Goal: Task Accomplishment & Management: Use online tool/utility

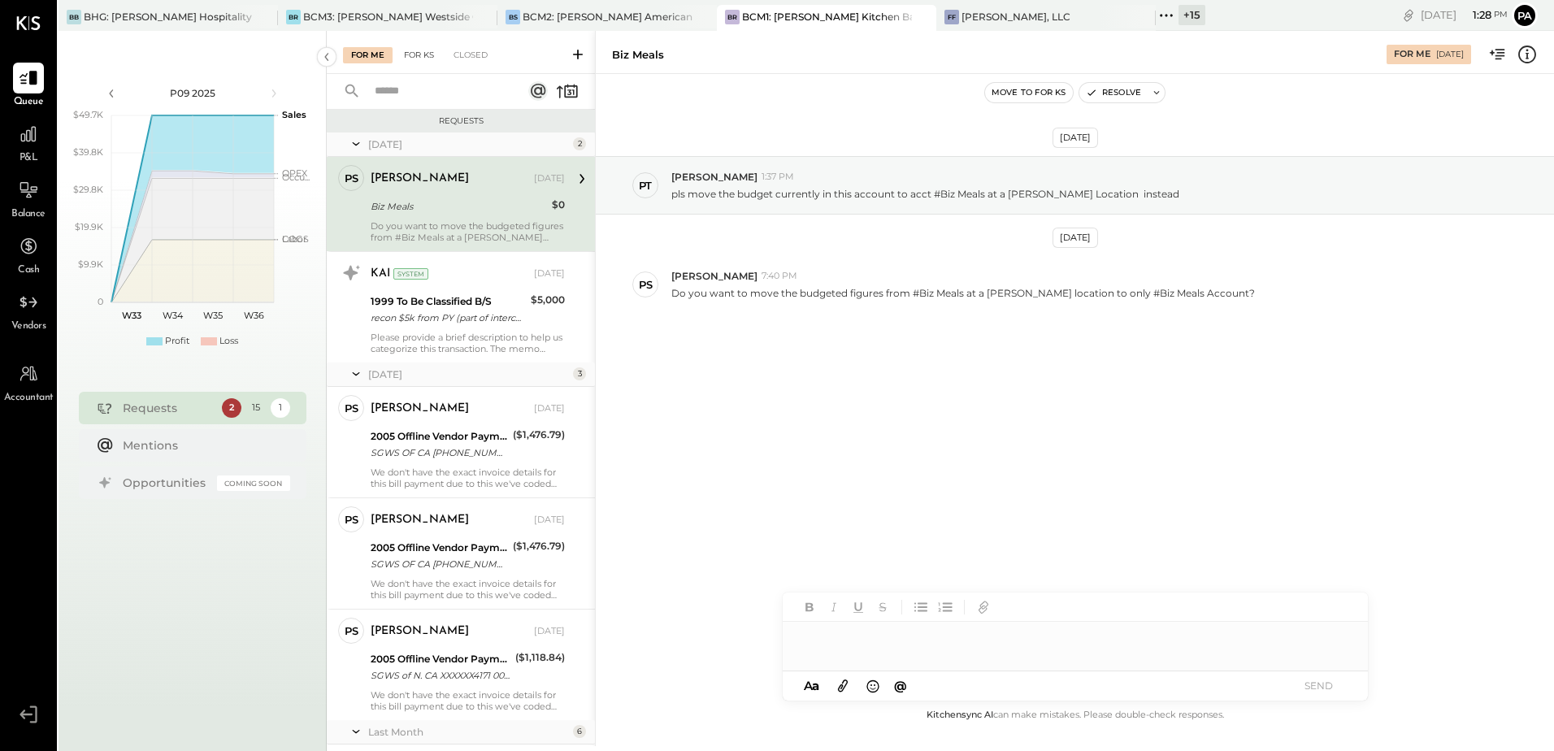
click at [416, 51] on div "For KS" at bounding box center [419, 55] width 46 height 16
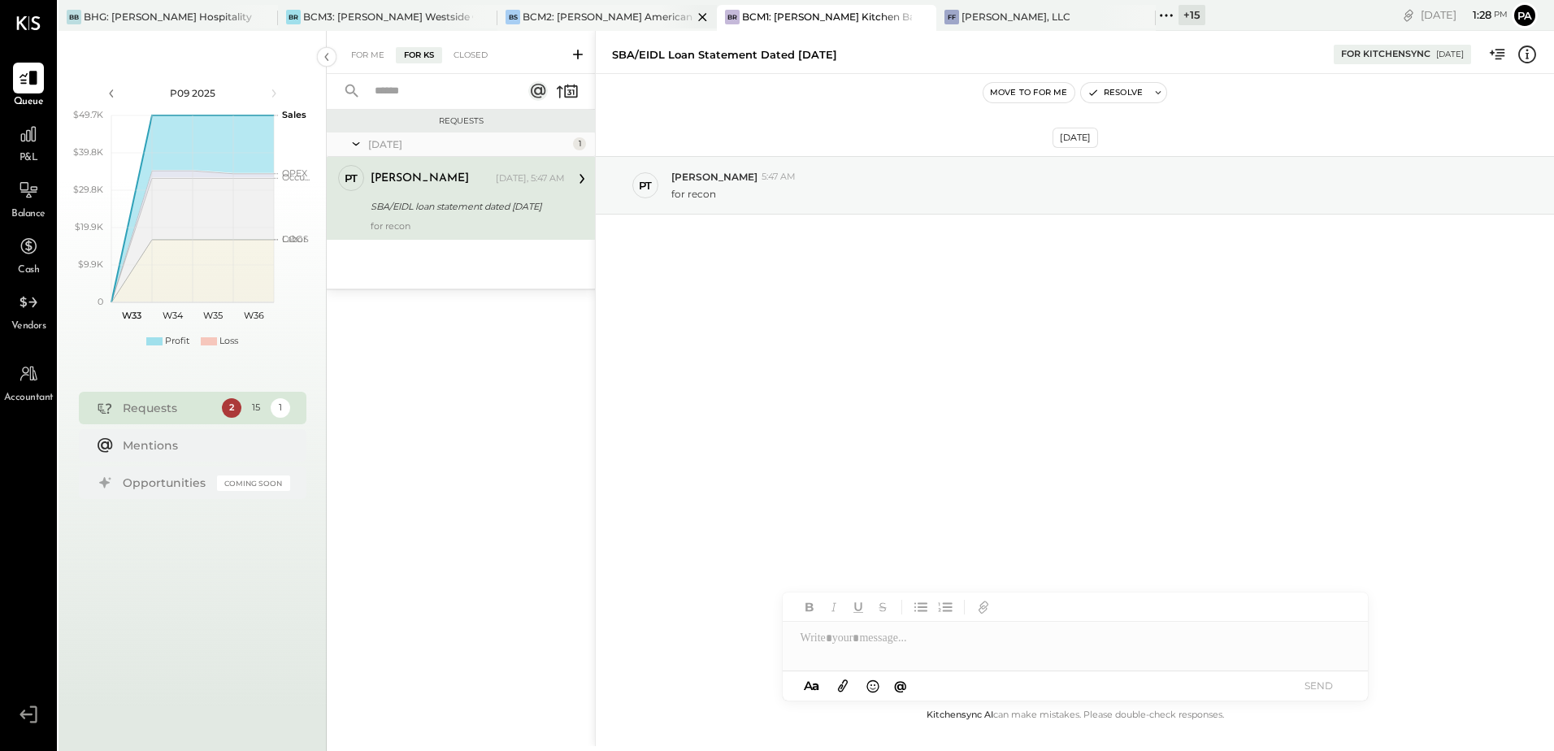
click at [637, 20] on div "BCM2: [PERSON_NAME] American Cooking" at bounding box center [608, 17] width 170 height 14
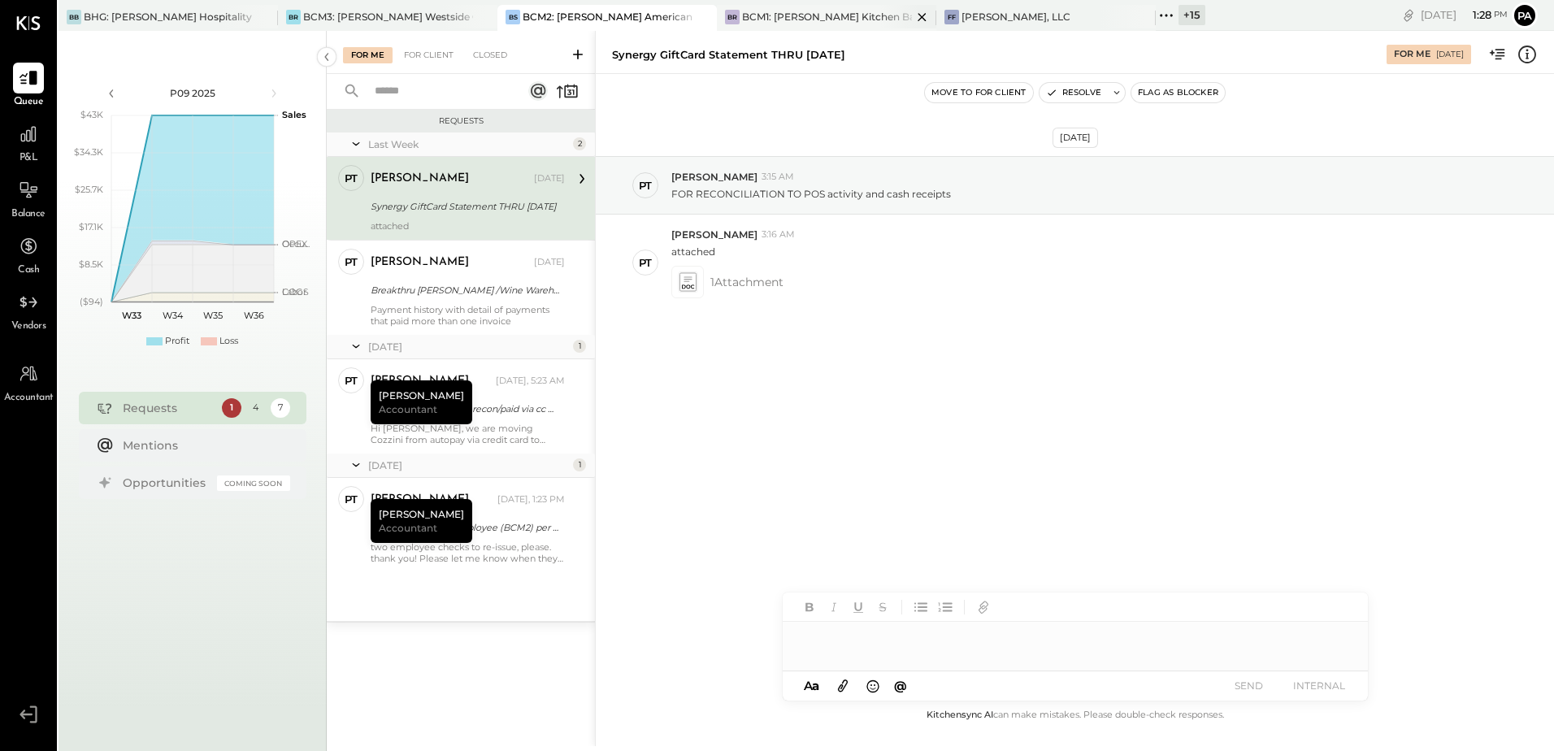
click at [766, 22] on div "BCM1: [PERSON_NAME] Kitchen Bar Market" at bounding box center [827, 17] width 170 height 14
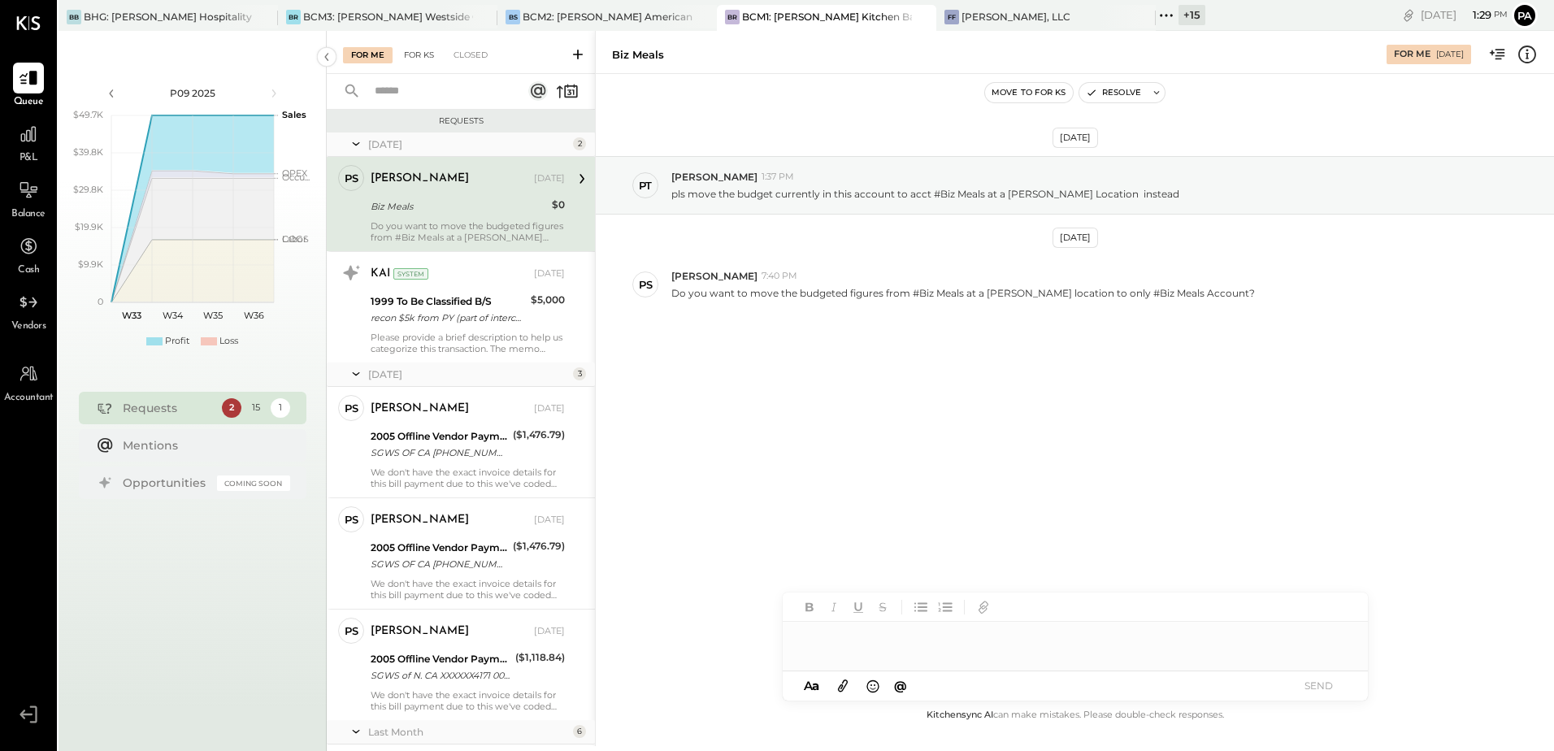
click at [411, 59] on div "For KS" at bounding box center [419, 55] width 46 height 16
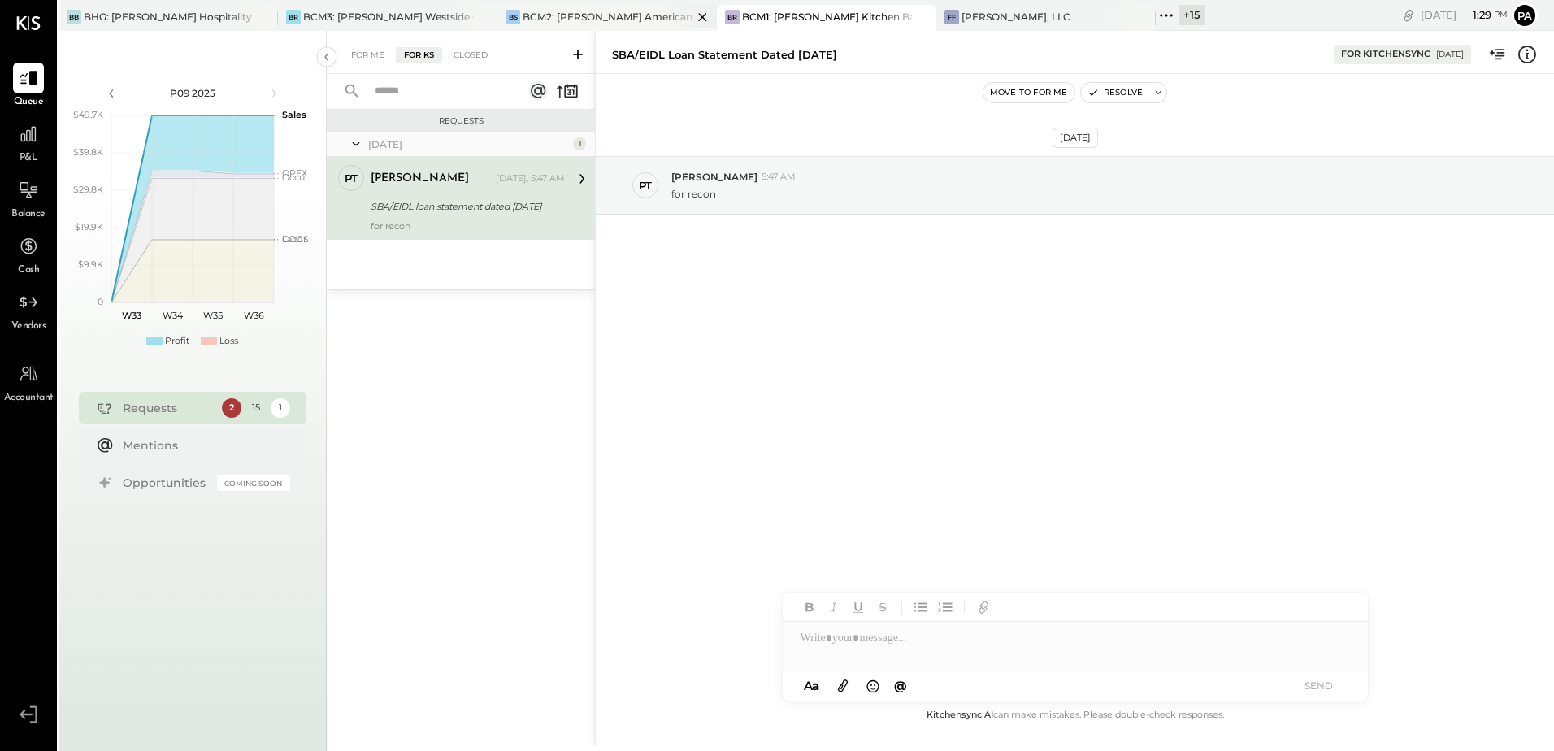
click at [580, 15] on div "BCM2: [PERSON_NAME] American Cooking" at bounding box center [608, 17] width 170 height 14
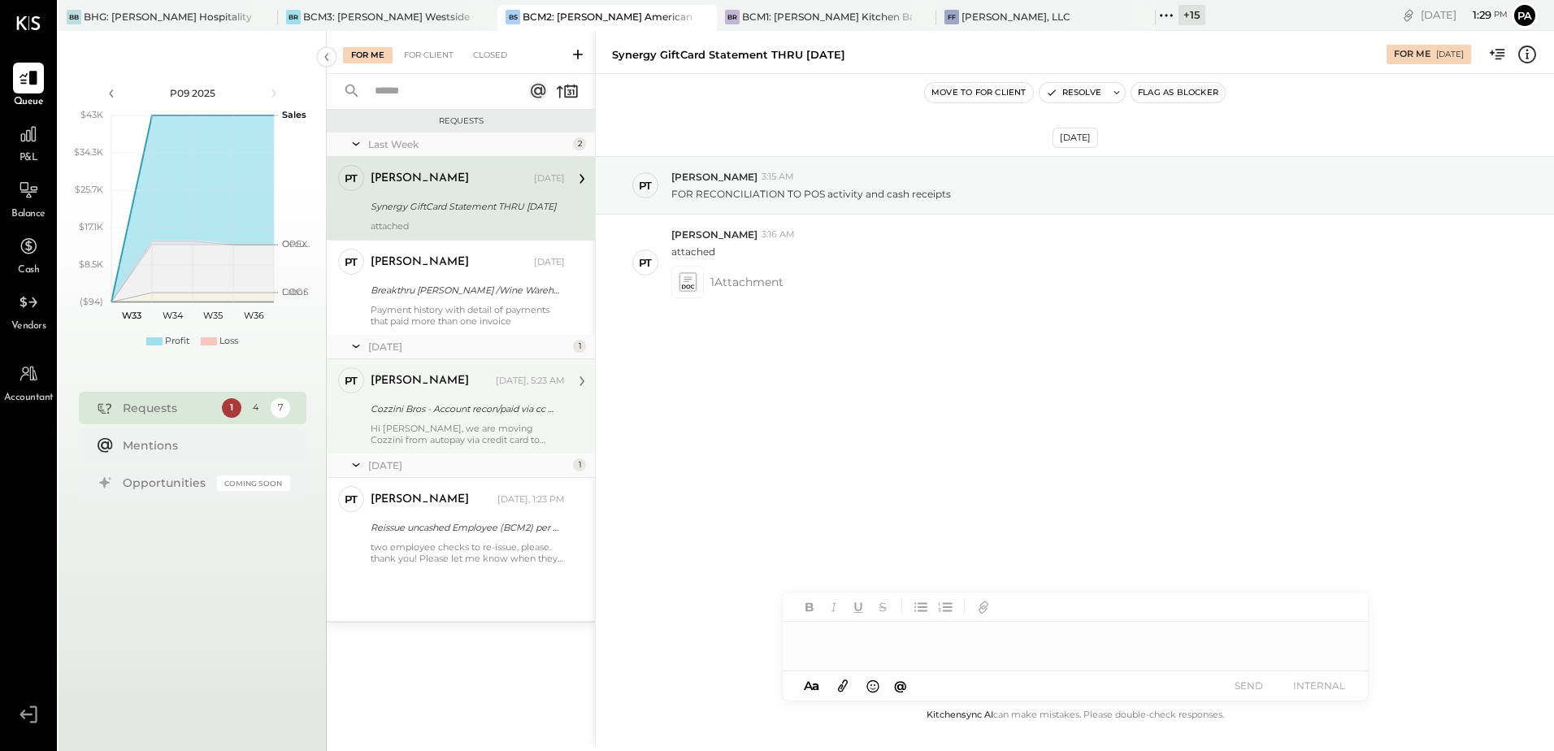
click at [506, 391] on div "[PERSON_NAME] [DATE], 5:23 AM" at bounding box center [468, 381] width 194 height 23
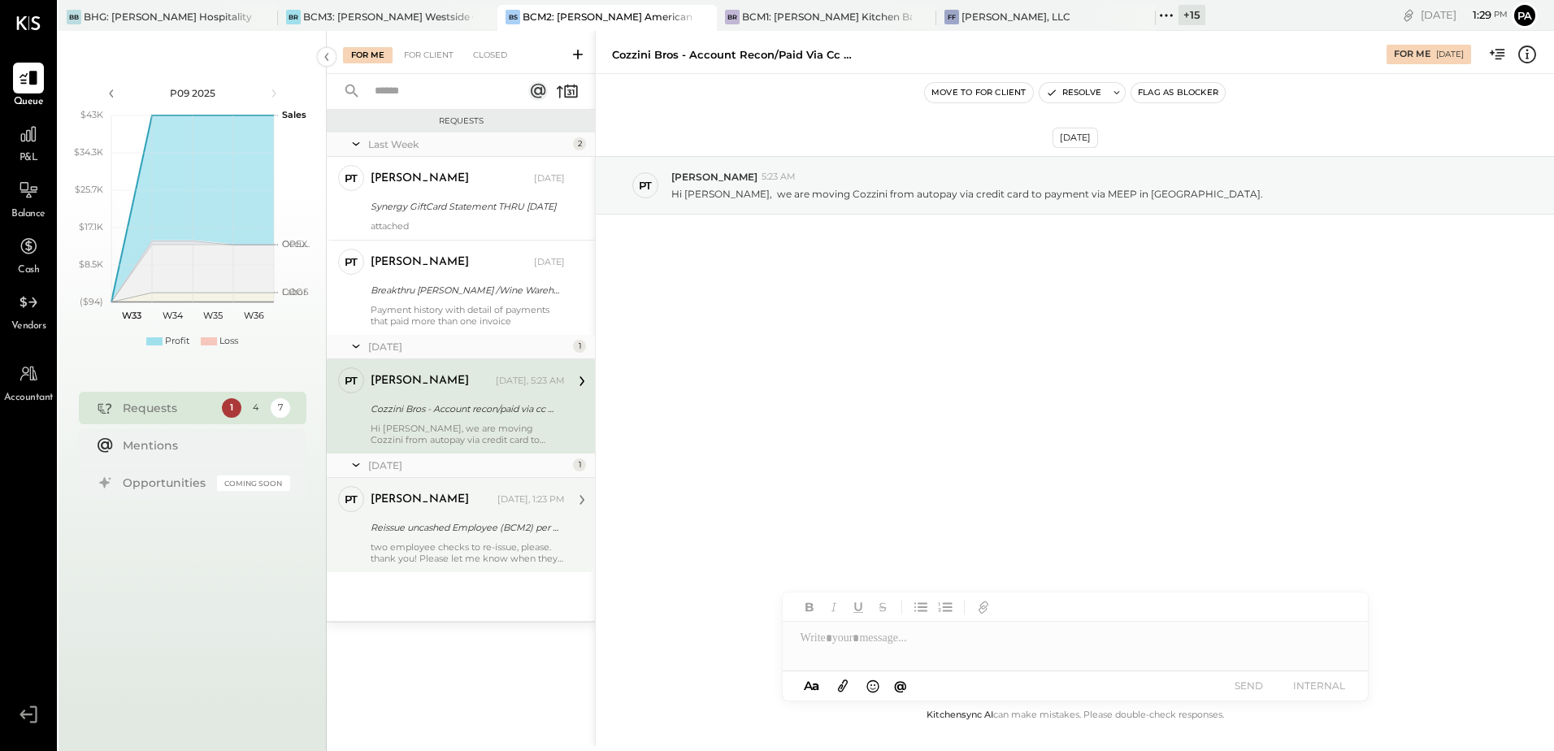
click at [465, 484] on div "[PERSON_NAME]" at bounding box center [433, 500] width 124 height 16
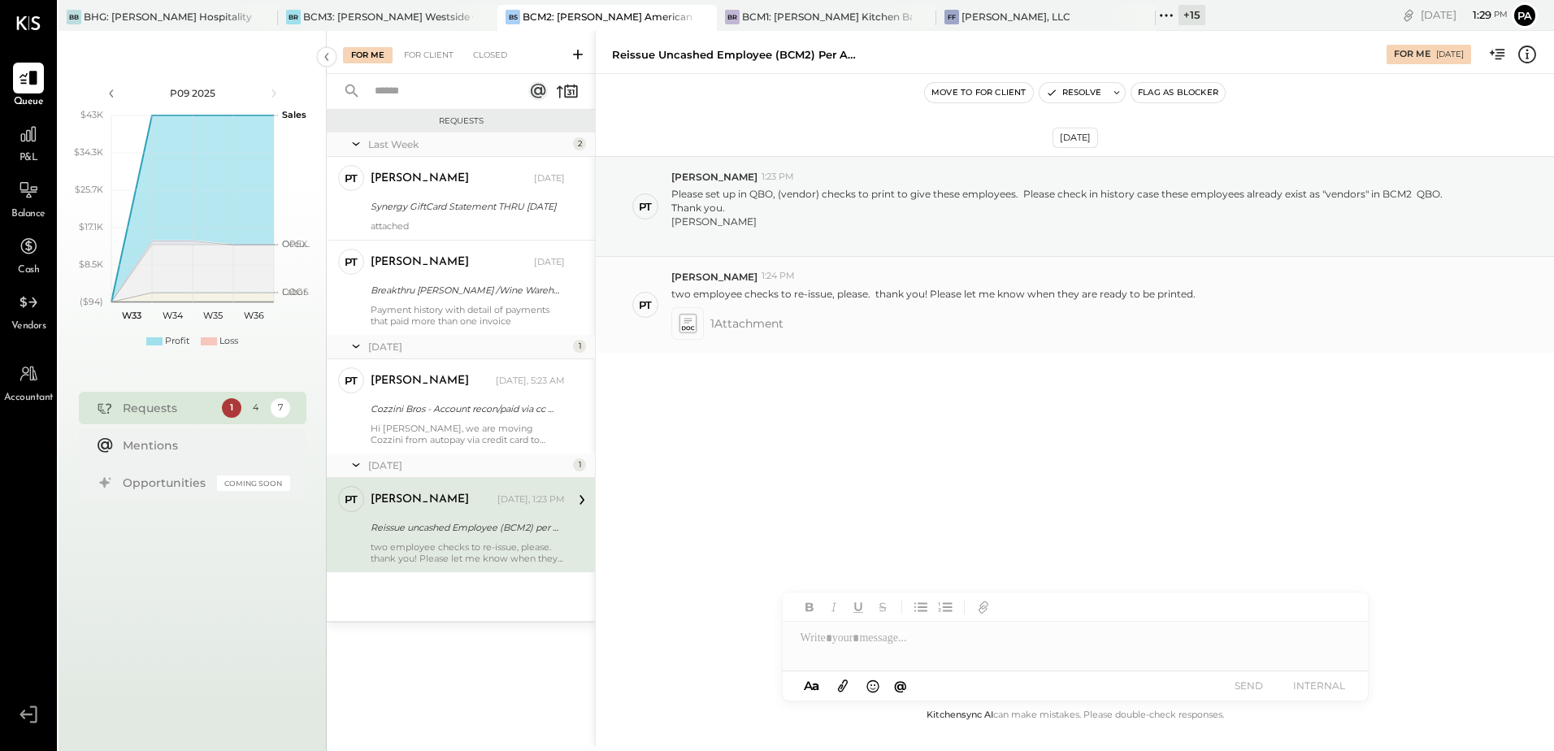
click at [691, 328] on g at bounding box center [687, 323] width 17 height 19
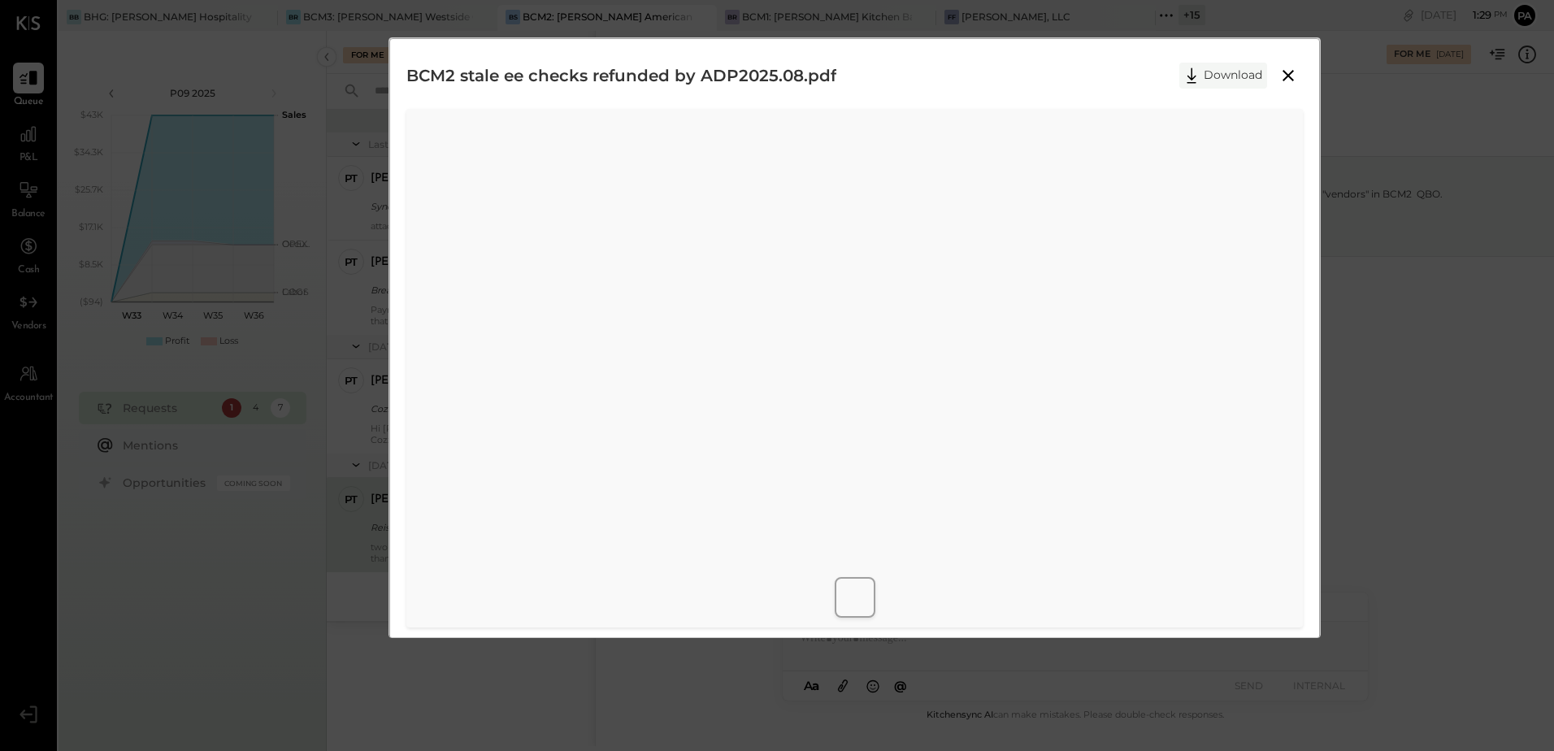
click at [766, 82] on button "Download" at bounding box center [1223, 76] width 88 height 26
click at [766, 66] on h2 "BCM2 stale ee checks refunded by ADP2025.08.pdf" at bounding box center [621, 75] width 430 height 41
click at [766, 78] on icon at bounding box center [1289, 76] width 20 height 20
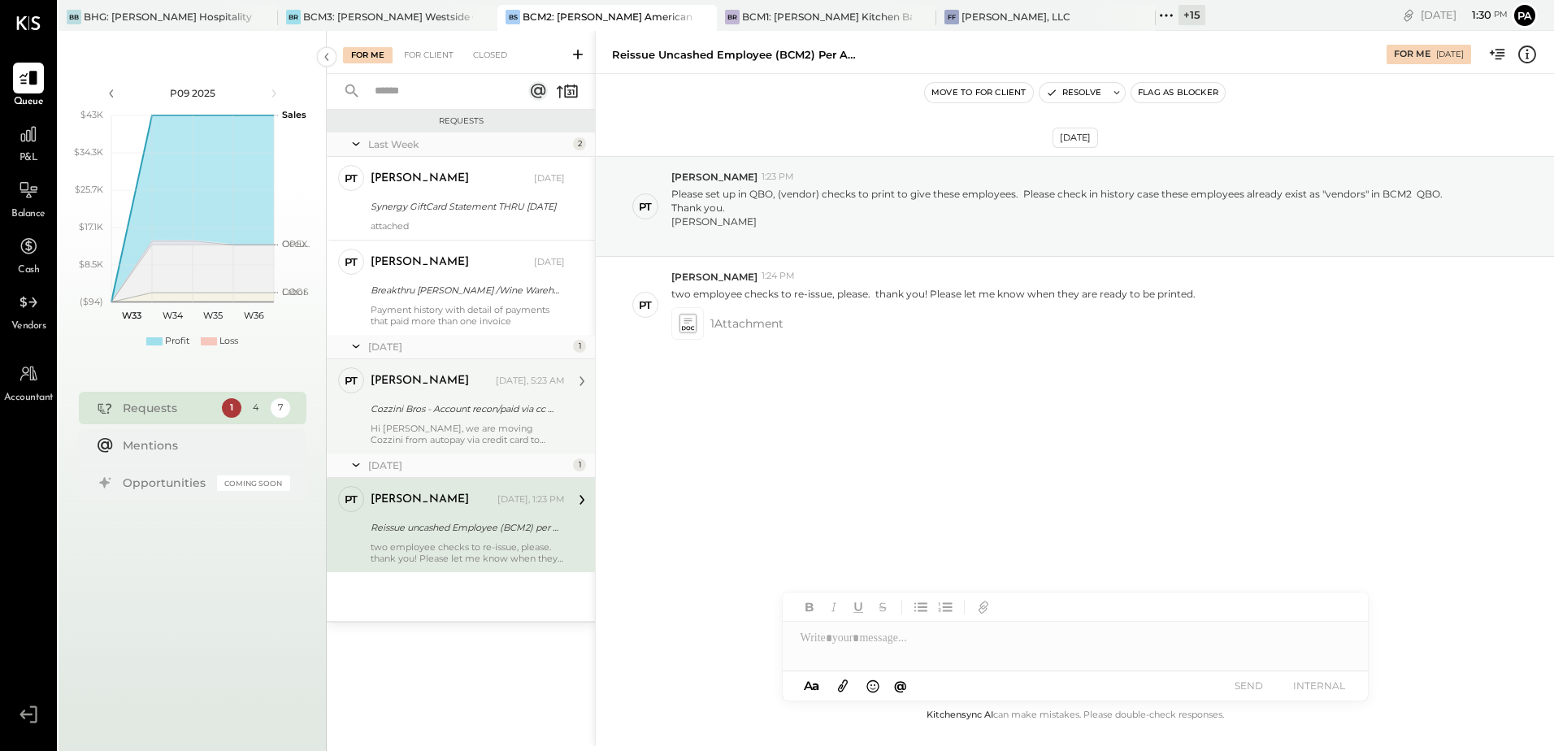
click at [488, 447] on div "PT [PERSON_NAME] Accountant [PERSON_NAME] [DATE], 5:23 AM Cozzini Bros - Accoun…" at bounding box center [461, 406] width 268 height 94
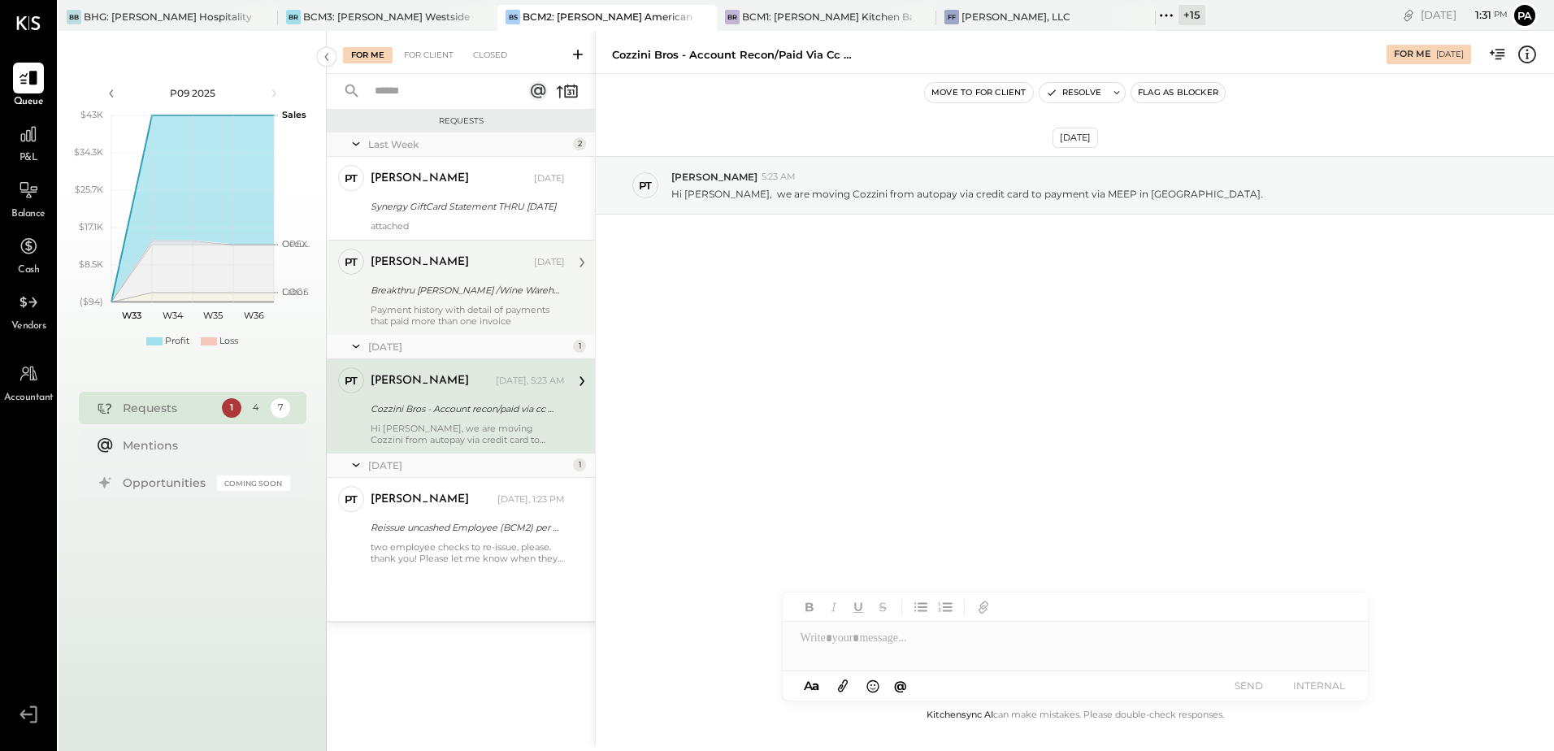
click at [428, 289] on div "Breakthru [PERSON_NAME] /Wine Warehouse - vendor statements" at bounding box center [465, 290] width 189 height 16
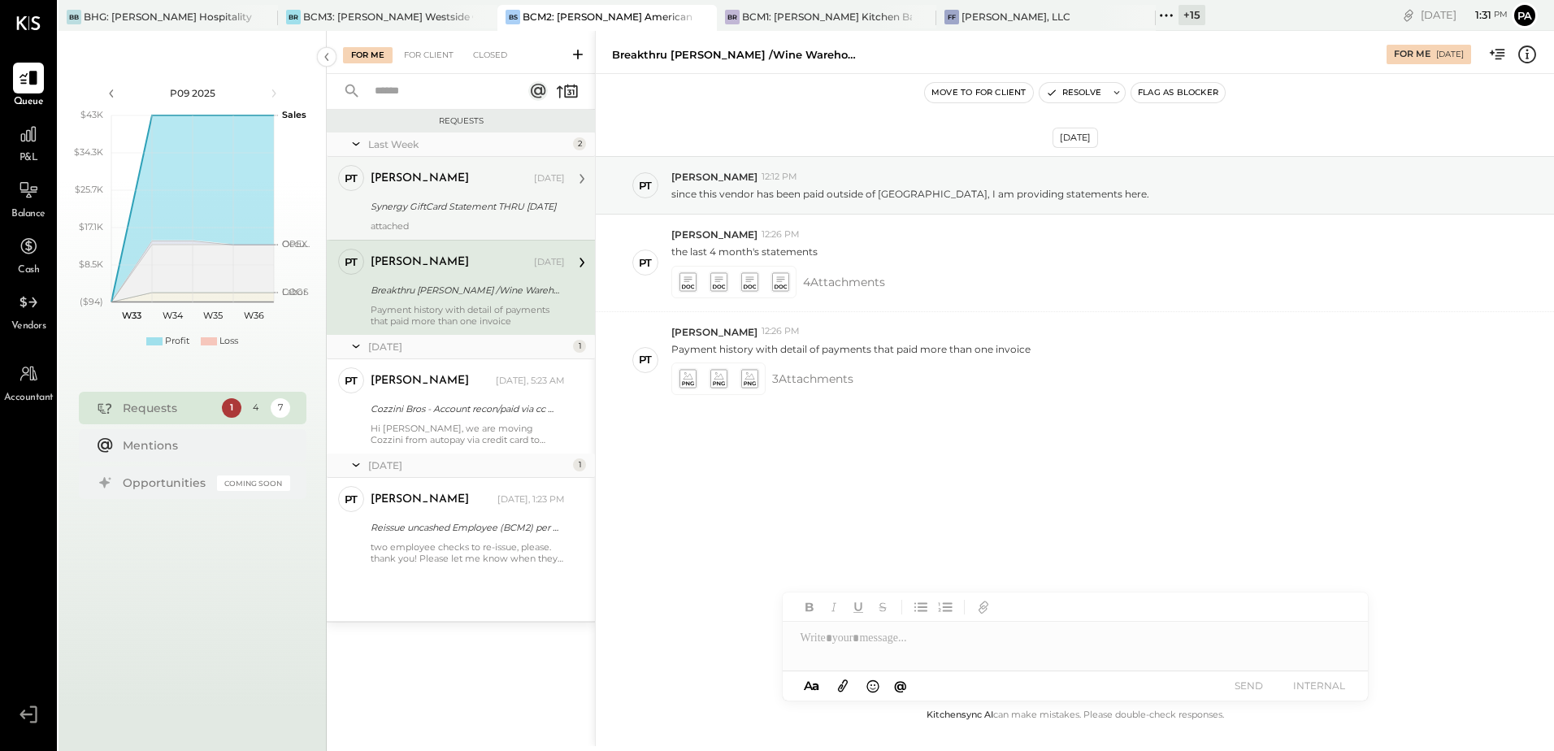
click at [448, 226] on div "attached" at bounding box center [468, 225] width 194 height 11
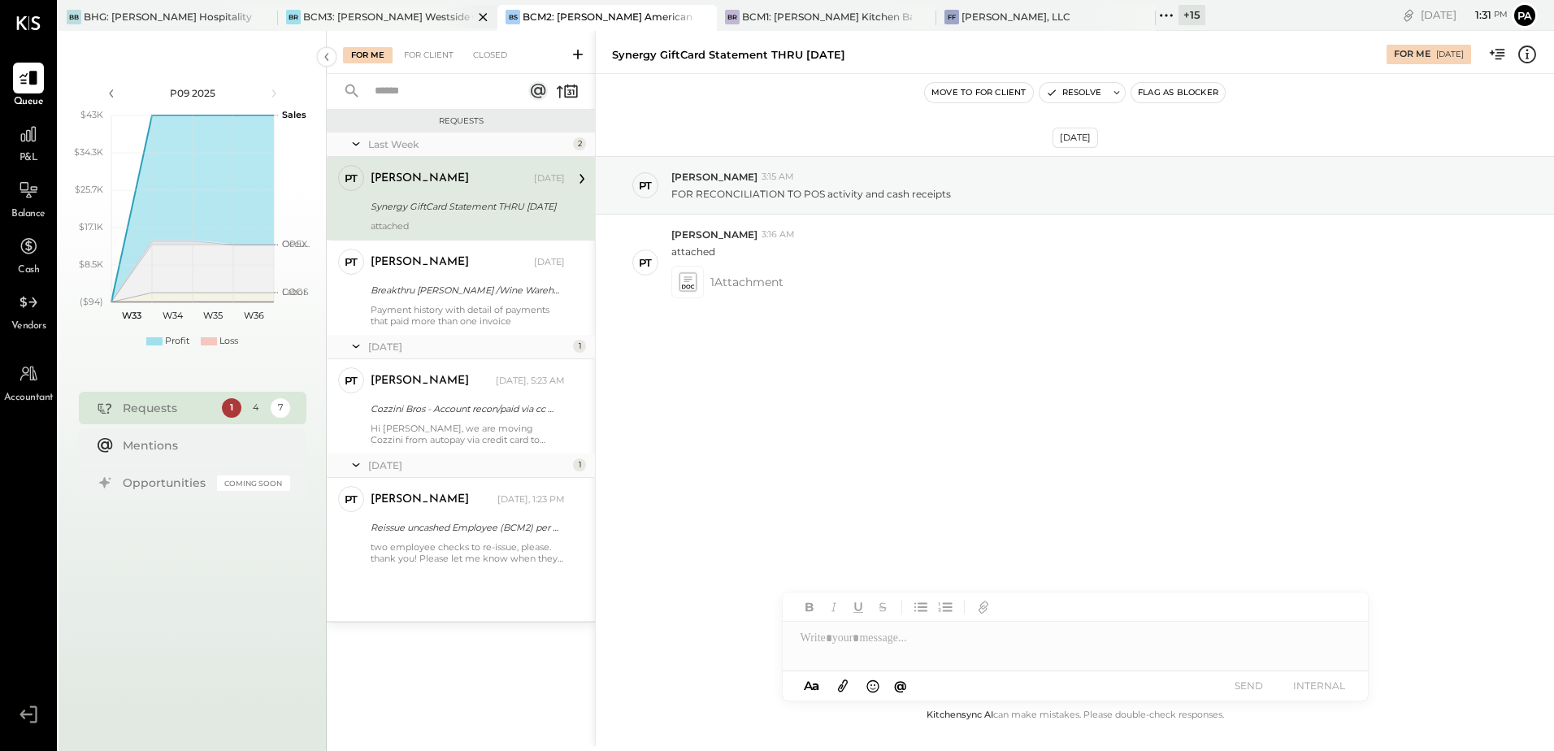
click at [354, 11] on div "BCM3: [PERSON_NAME] Westside Grill" at bounding box center [388, 17] width 170 height 14
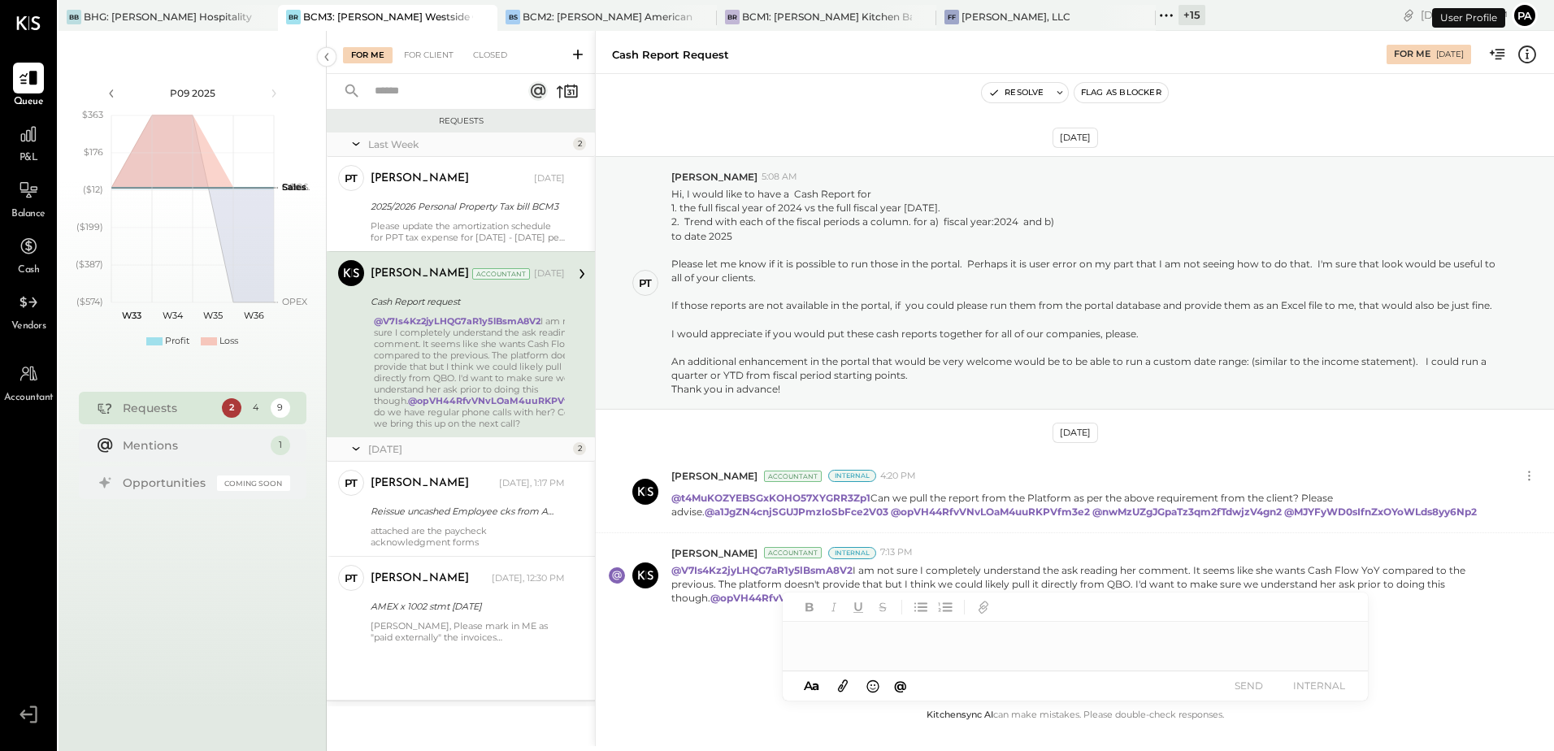
scroll to position [34, 0]
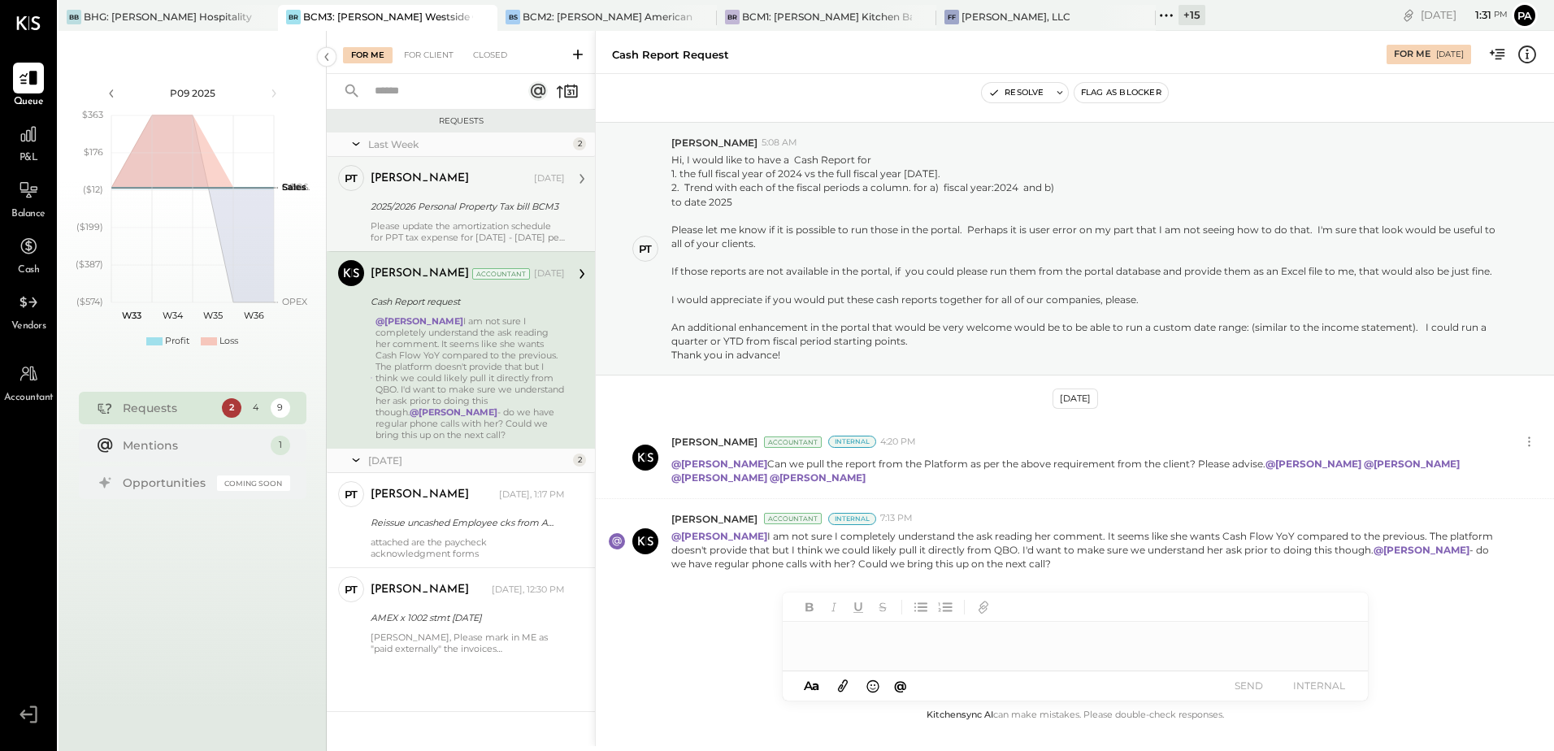
click at [506, 191] on div "[PERSON_NAME] [DATE]" at bounding box center [468, 179] width 194 height 28
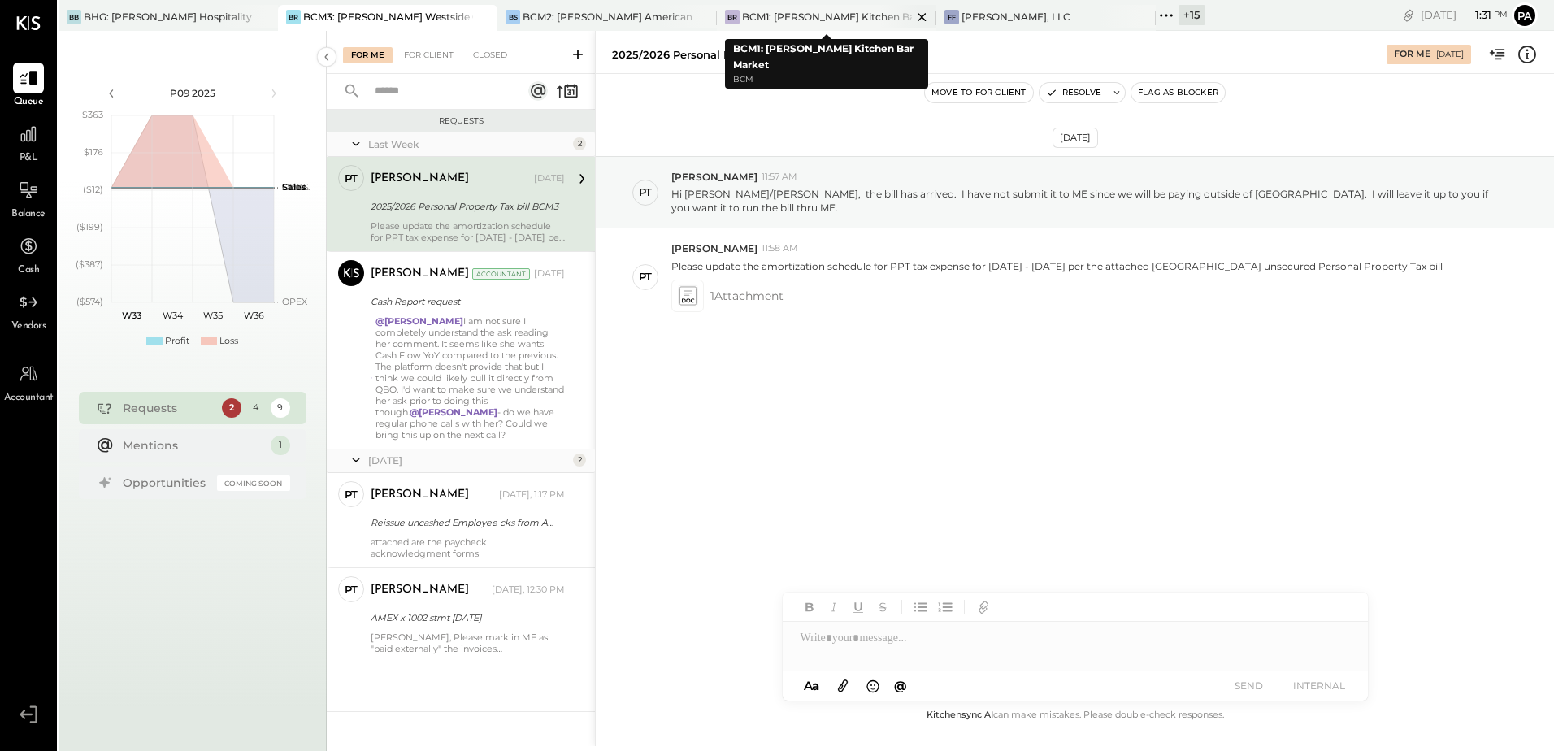
click at [766, 17] on div "BCM1: [PERSON_NAME] Kitchen Bar Market" at bounding box center [827, 17] width 170 height 14
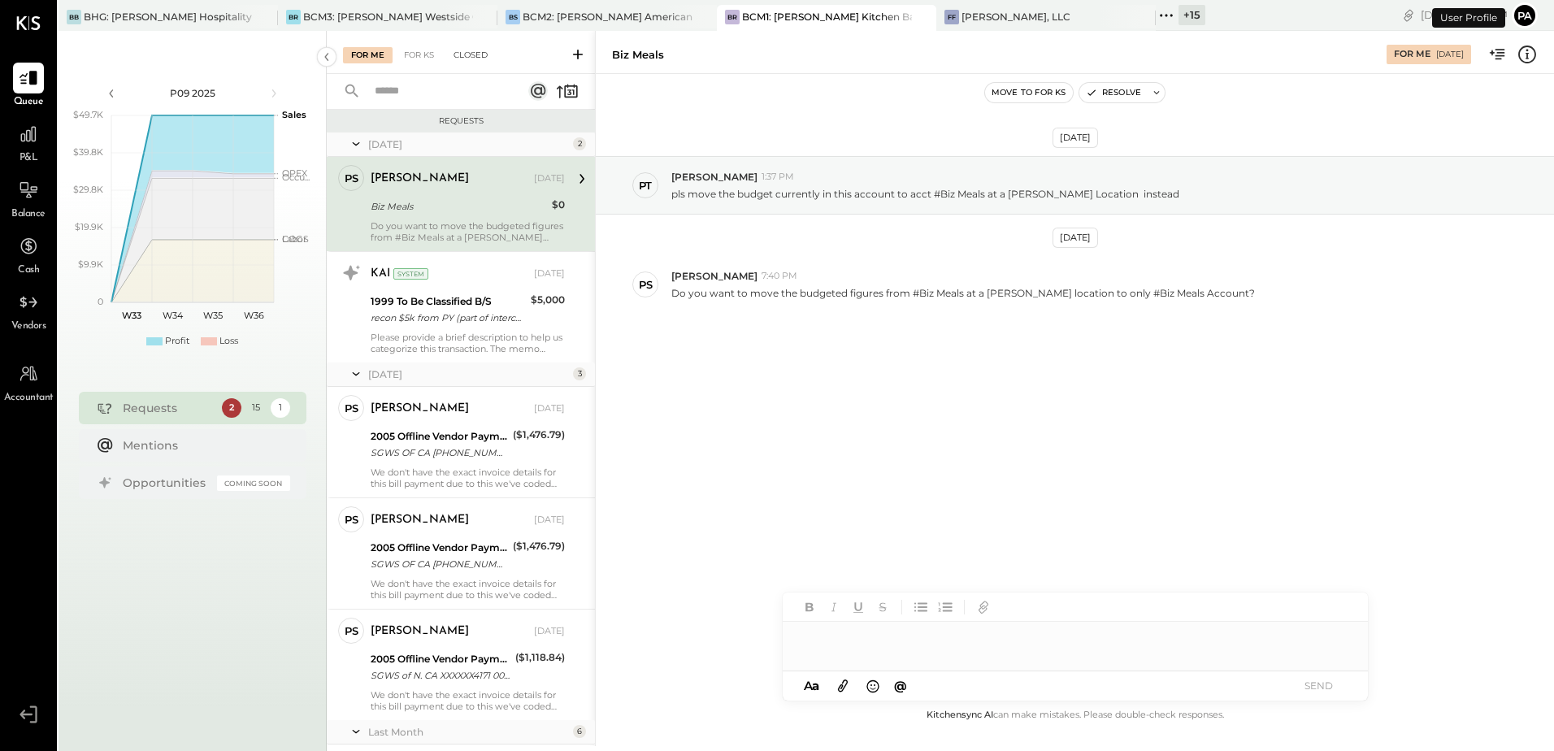
click at [475, 62] on div "Closed" at bounding box center [470, 55] width 50 height 16
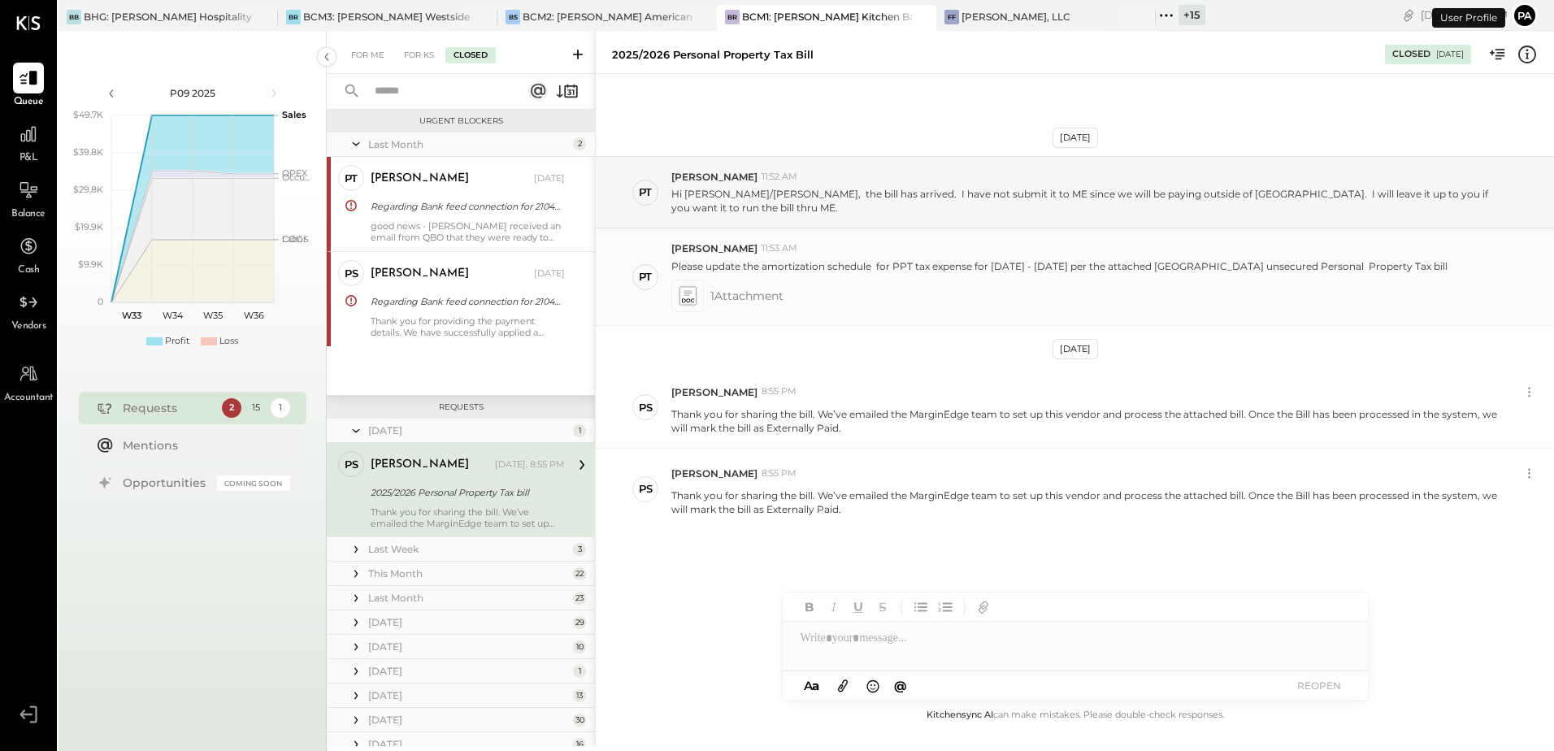
scroll to position [61, 0]
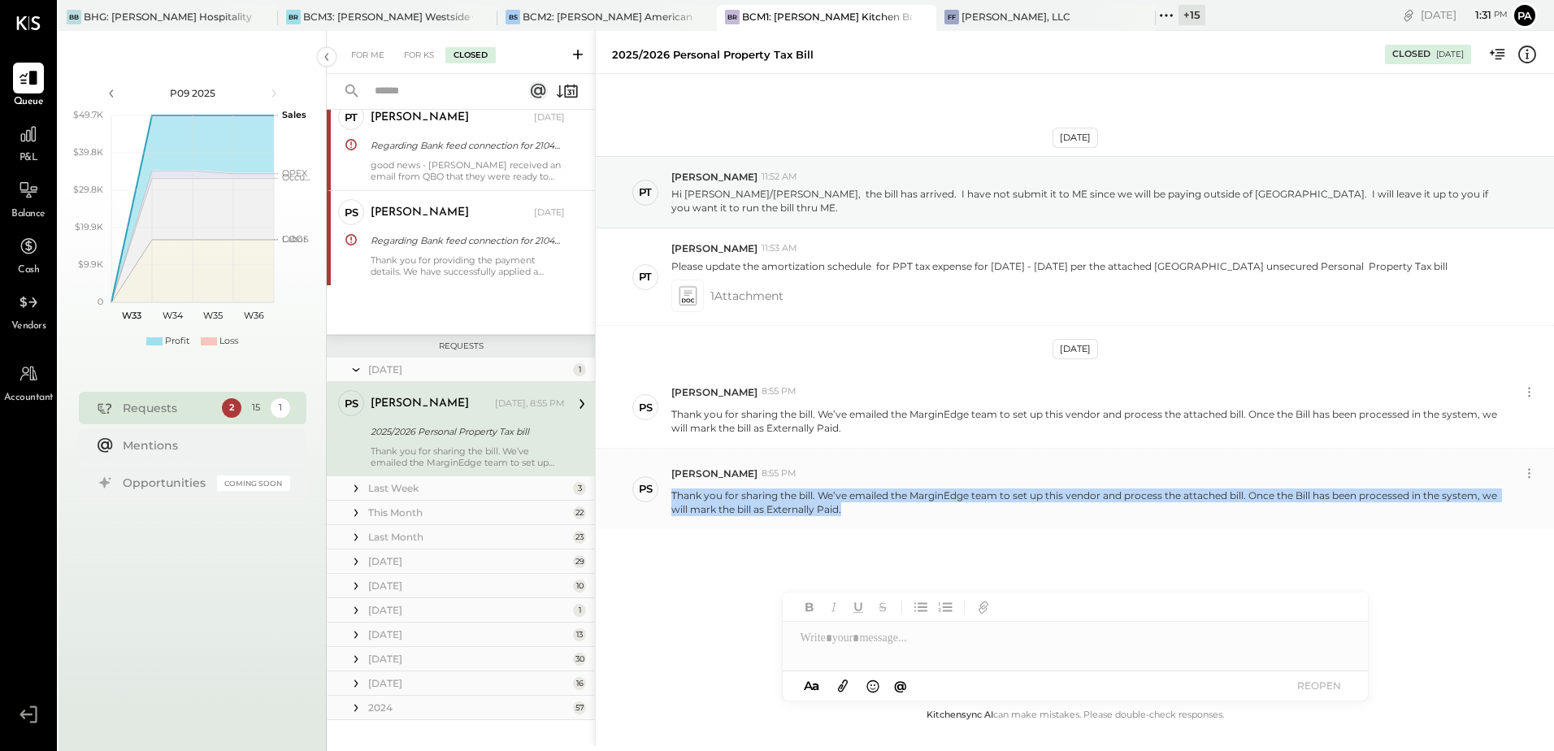
drag, startPoint x: 897, startPoint y: 503, endPoint x: 666, endPoint y: 483, distance: 231.7
click at [666, 483] on div "PS [PERSON_NAME] 8:55 PM Thank you for sharing the bill. We’ve emailed the Marg…" at bounding box center [1075, 489] width 958 height 80
copy p "Thank you for sharing the bill. We’ve emailed the MarginEdge team to set up thi…"
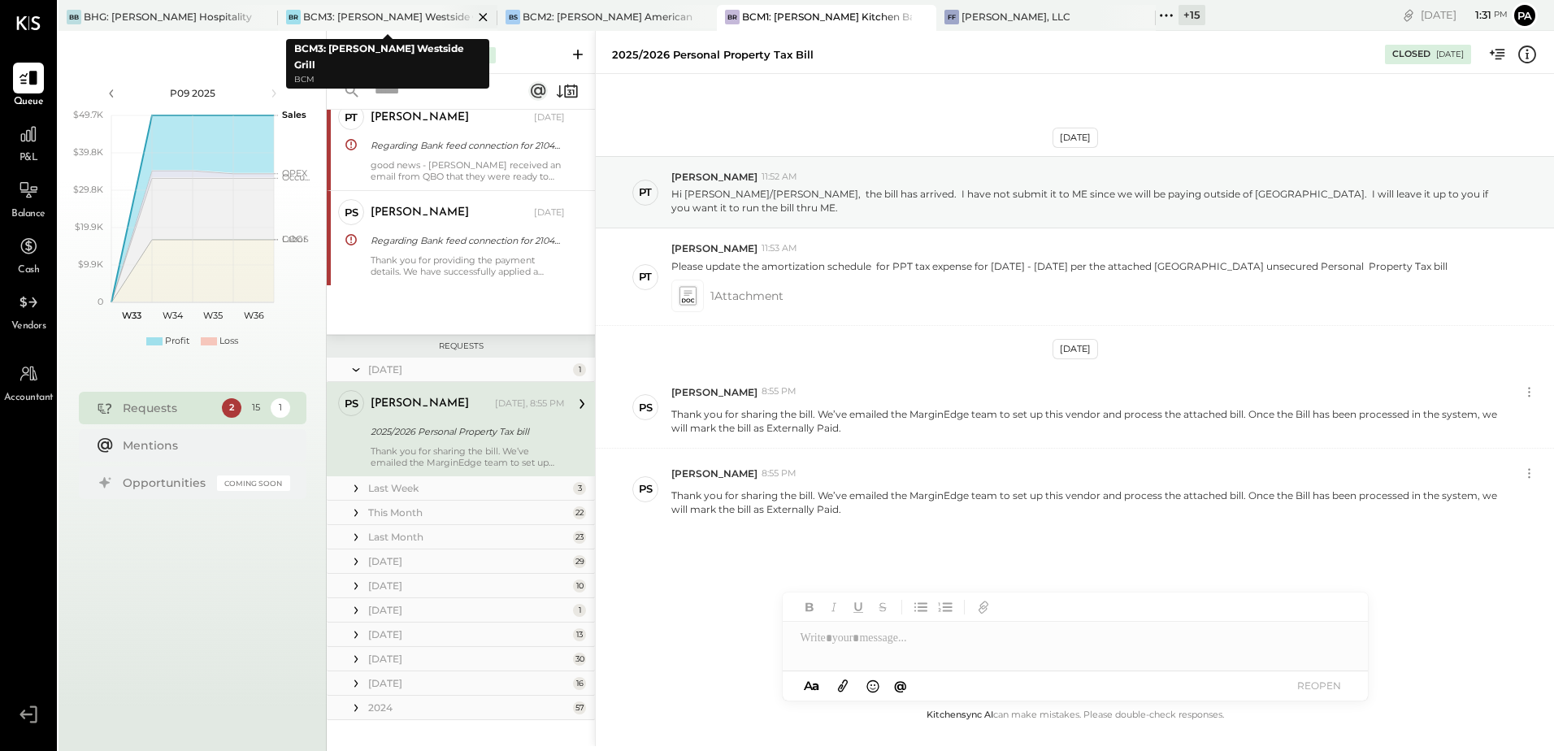
click at [393, 20] on div "BCM3: [PERSON_NAME] Westside Grill" at bounding box center [388, 17] width 170 height 14
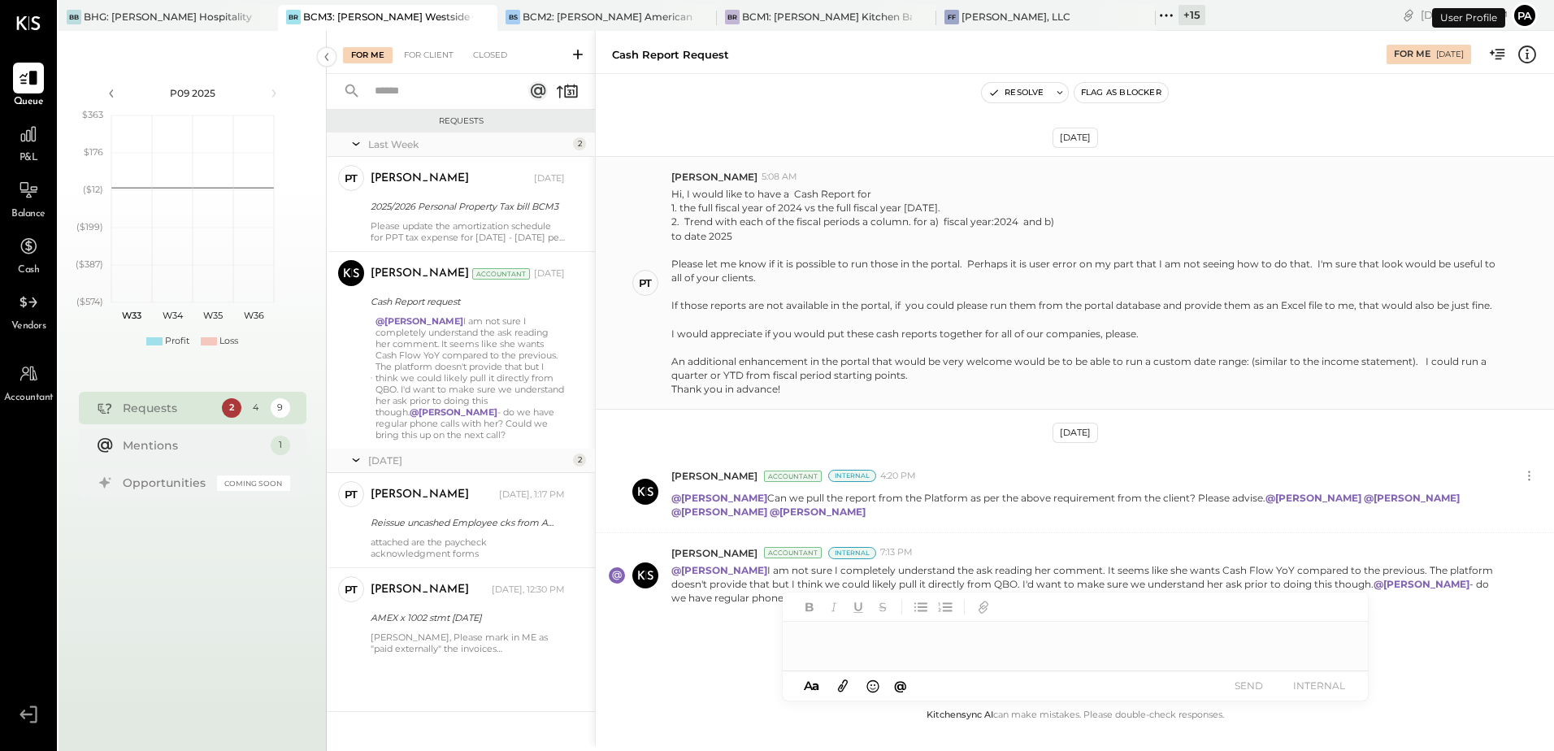
scroll to position [34, 0]
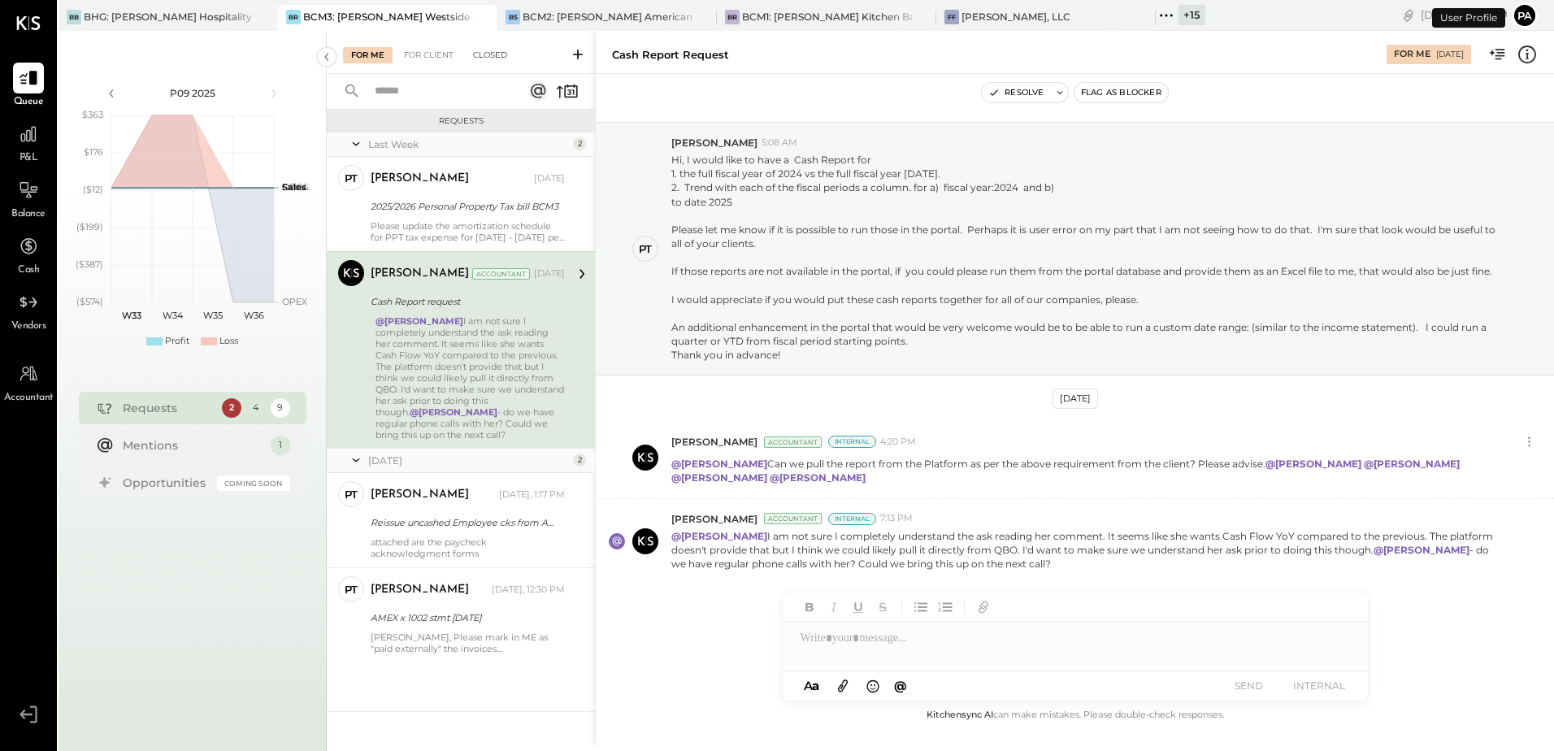
click at [482, 55] on div "Closed" at bounding box center [490, 55] width 50 height 16
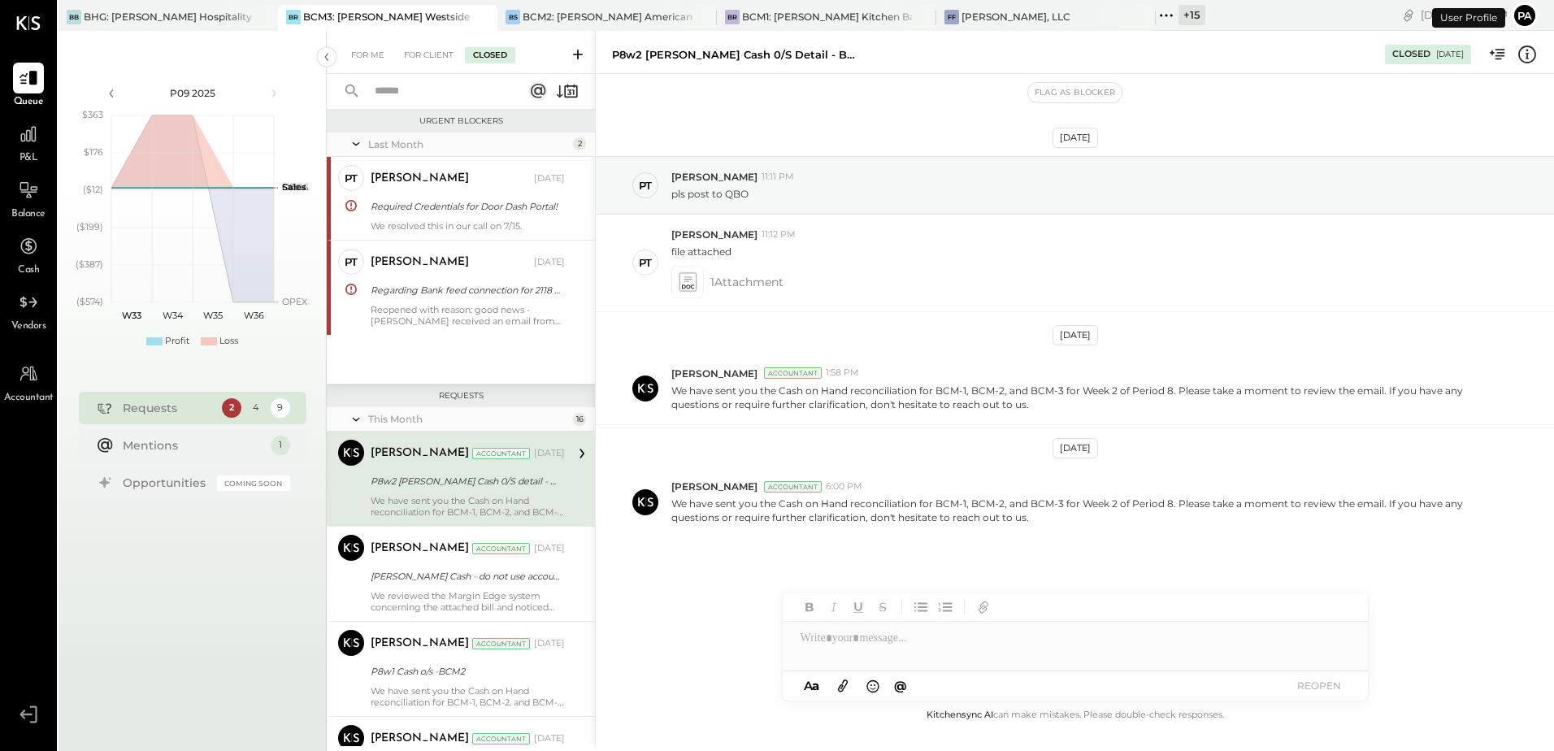
scroll to position [50, 0]
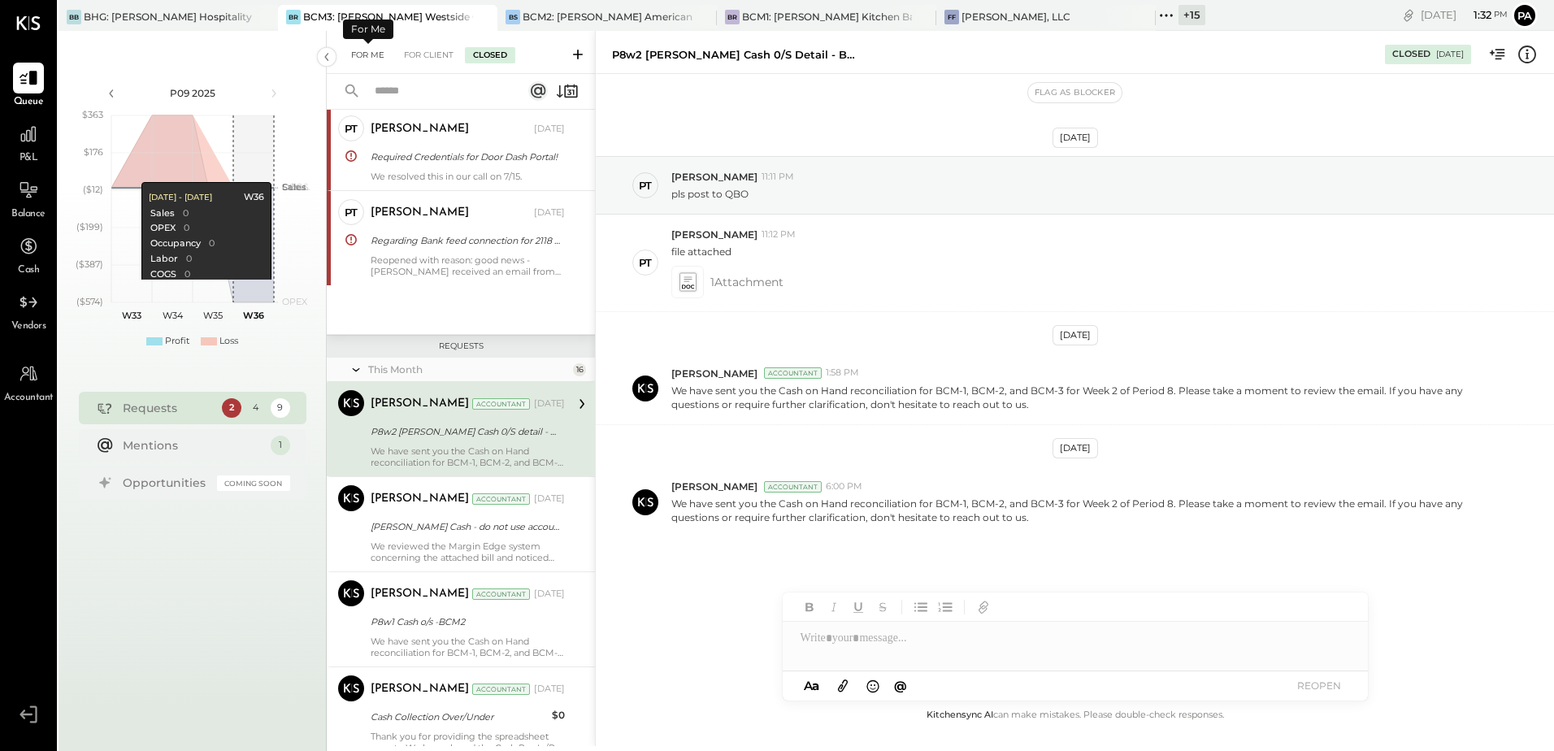
click at [369, 51] on div "For Me" at bounding box center [368, 55] width 50 height 16
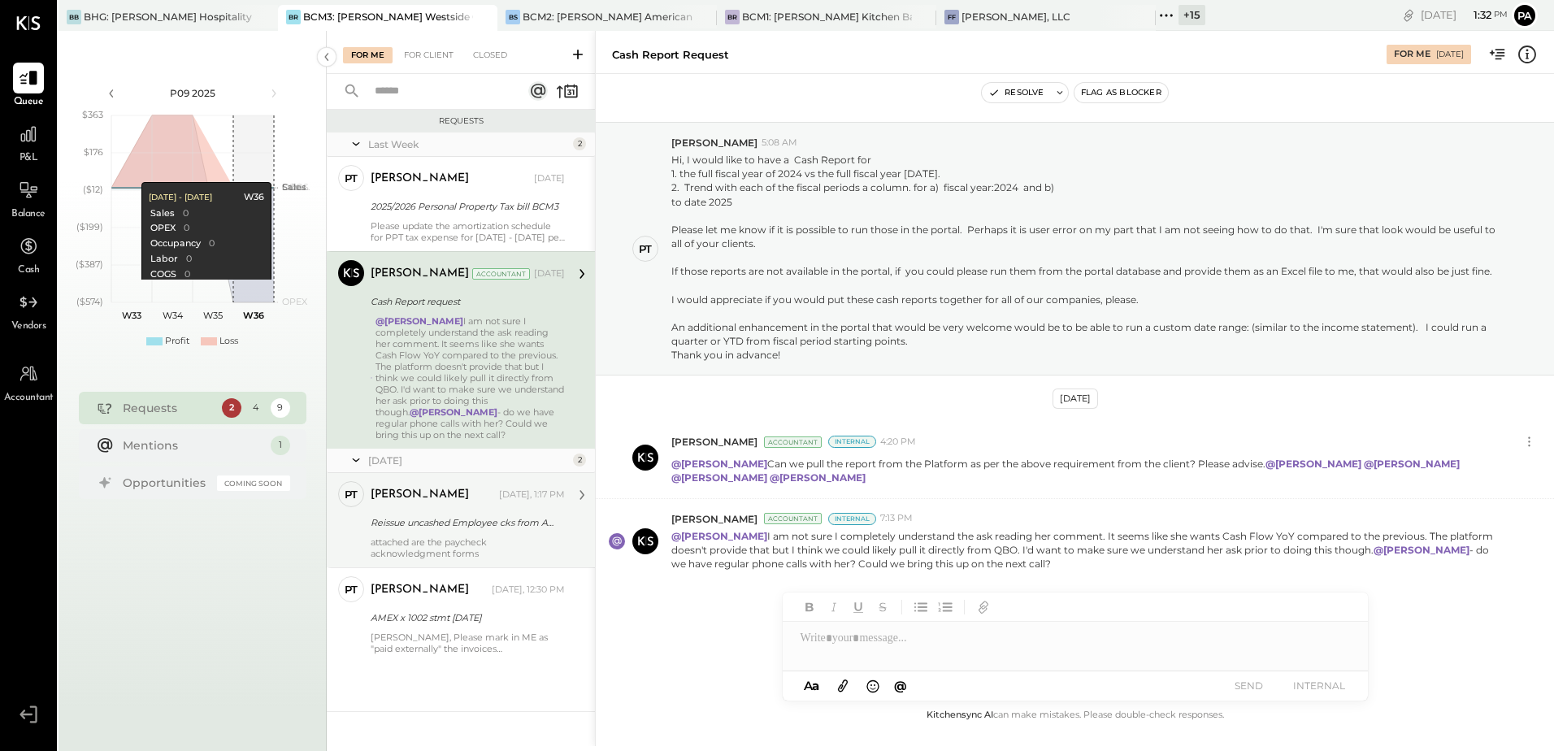
click at [502, 484] on div "Reissue uncashed Employee cks from ADP" at bounding box center [465, 523] width 189 height 16
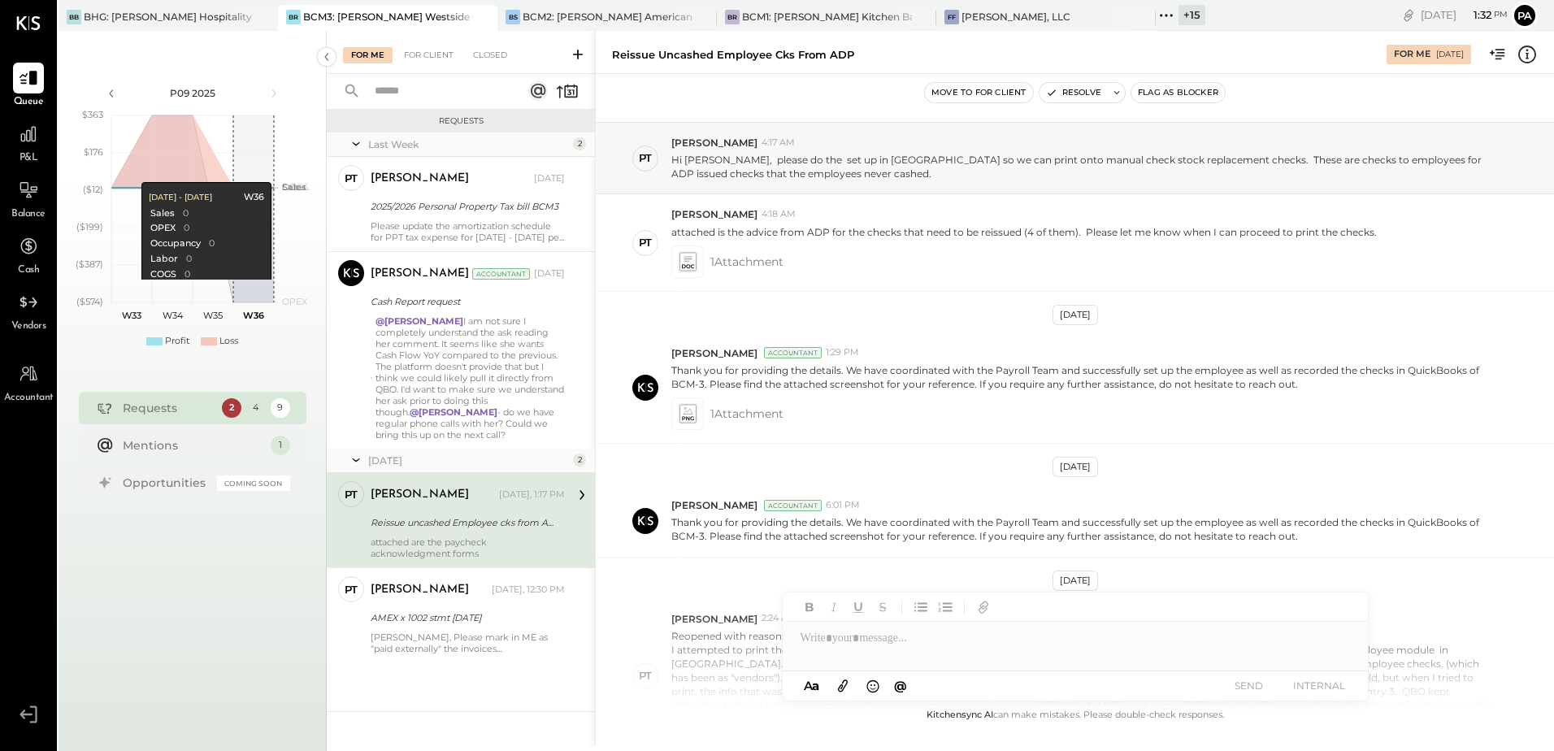
scroll to position [1153, 0]
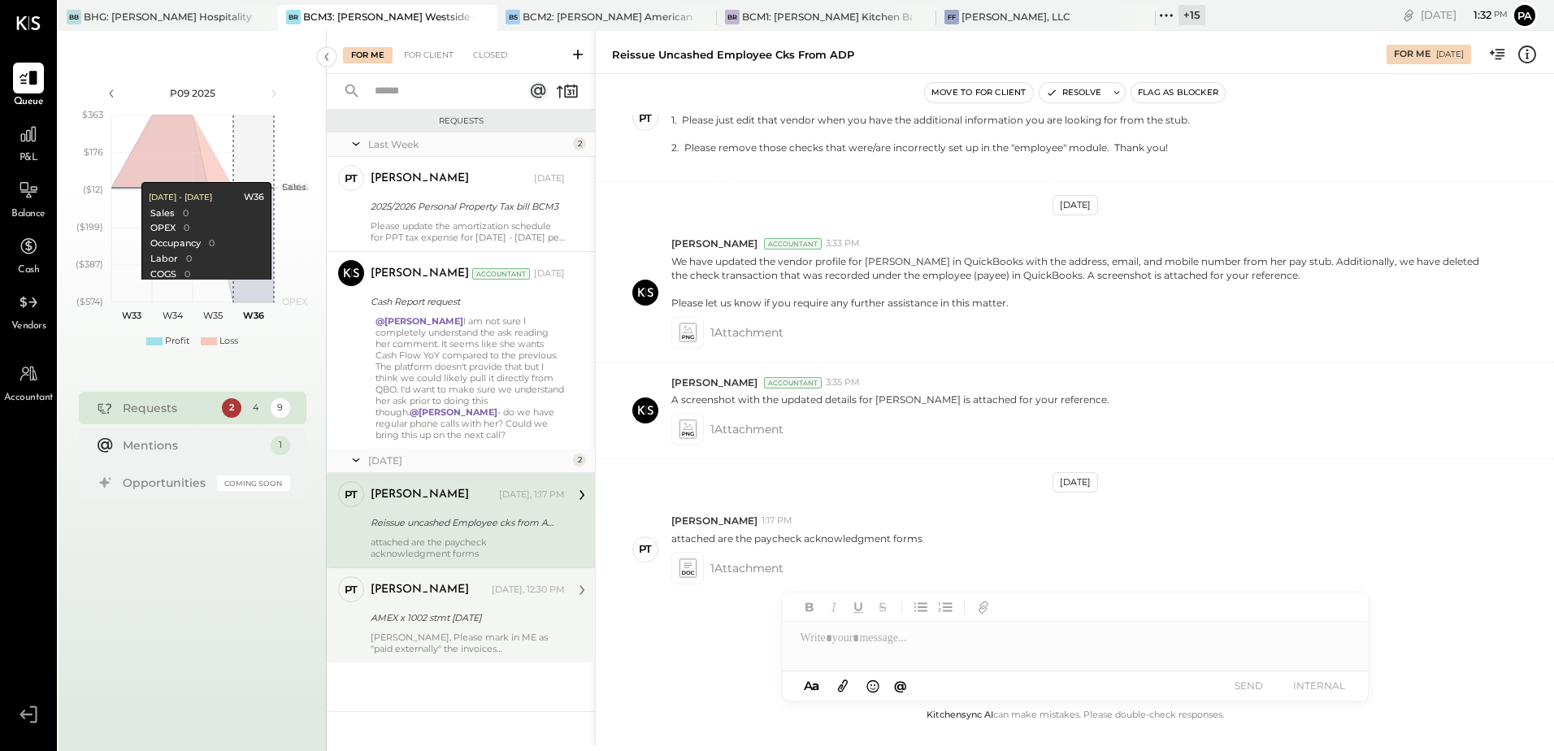
click at [464, 484] on div "AMEX x 1002 stmt [DATE]" at bounding box center [465, 618] width 189 height 20
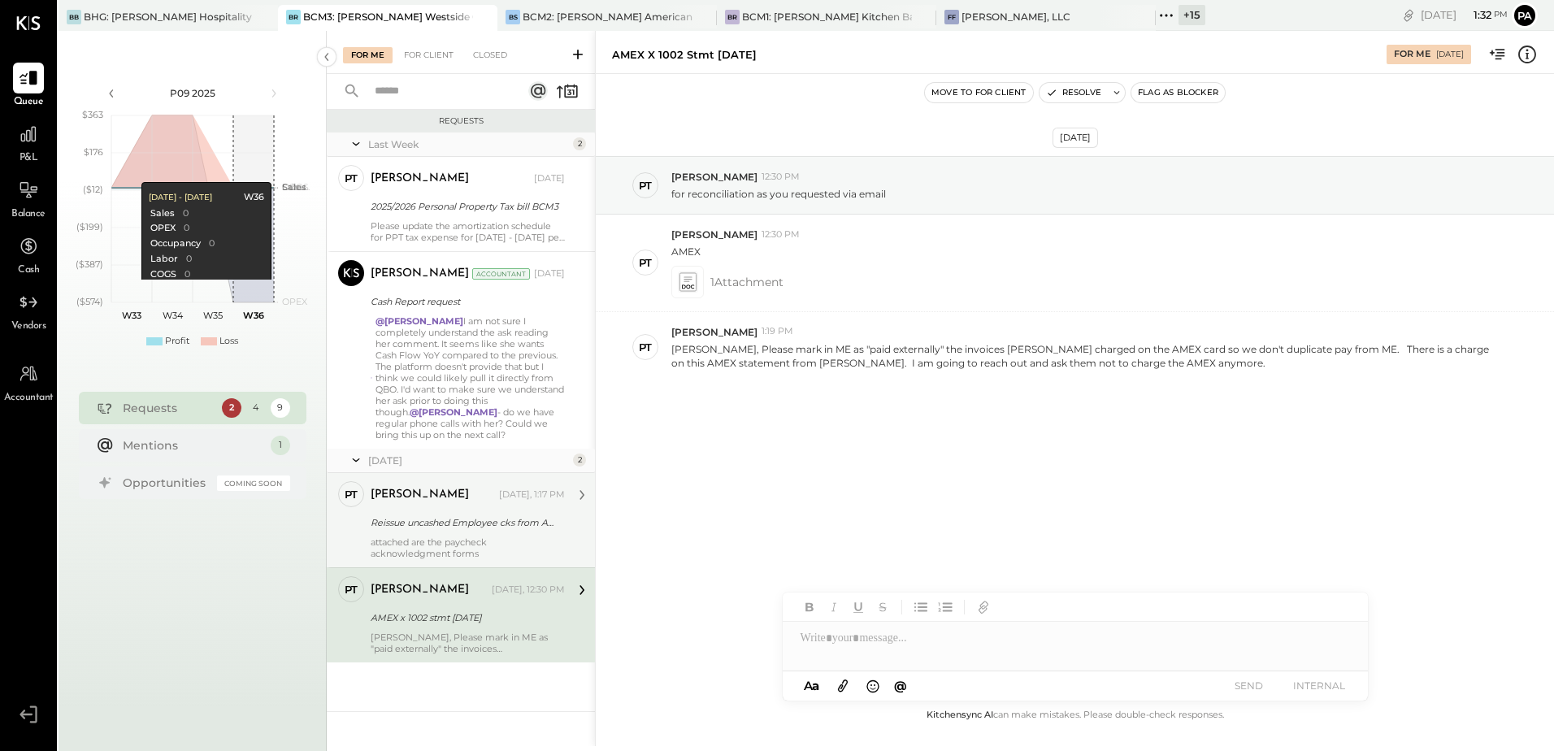
click at [493, 484] on div "Reissue uncashed Employee cks from ADP" at bounding box center [465, 523] width 189 height 16
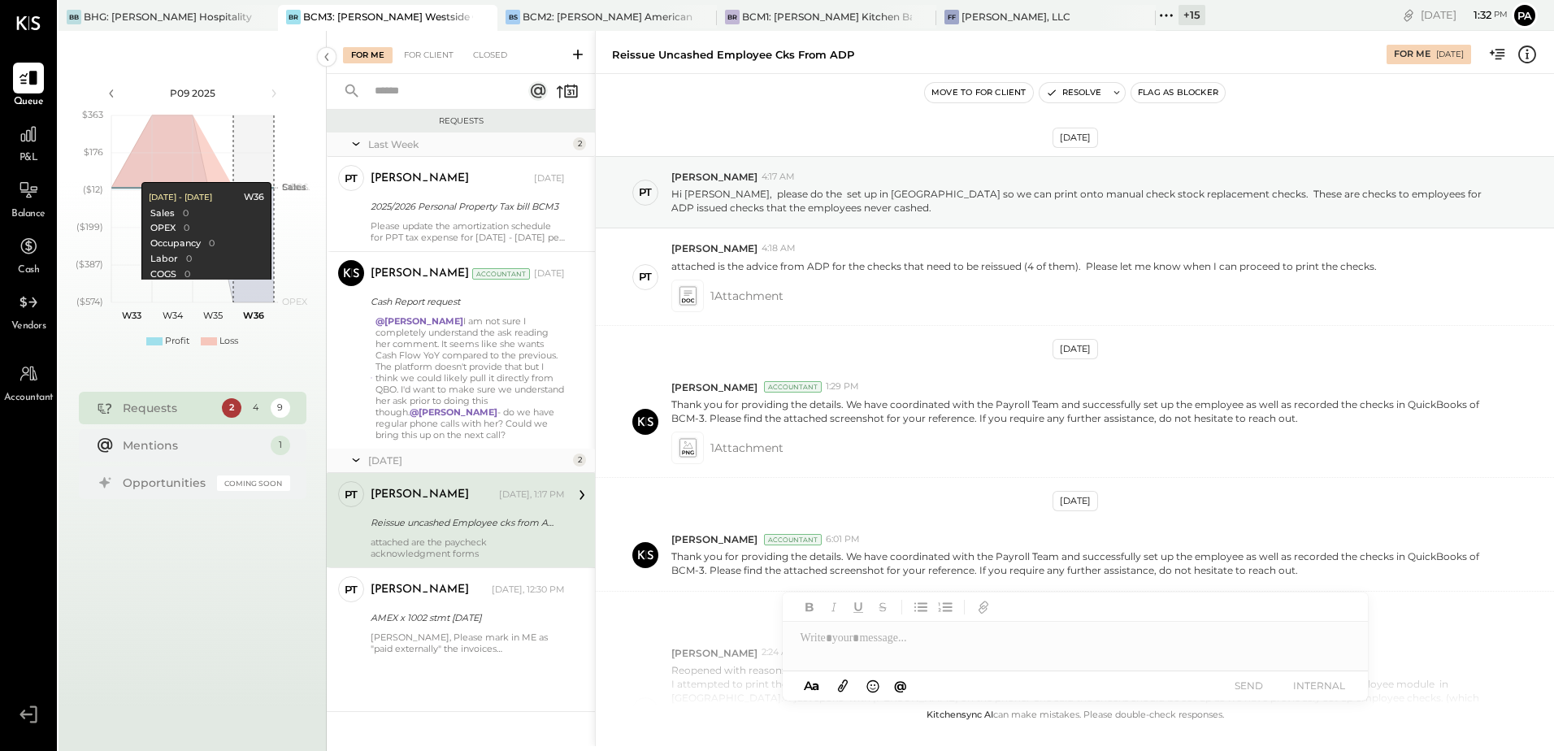
scroll to position [1153, 0]
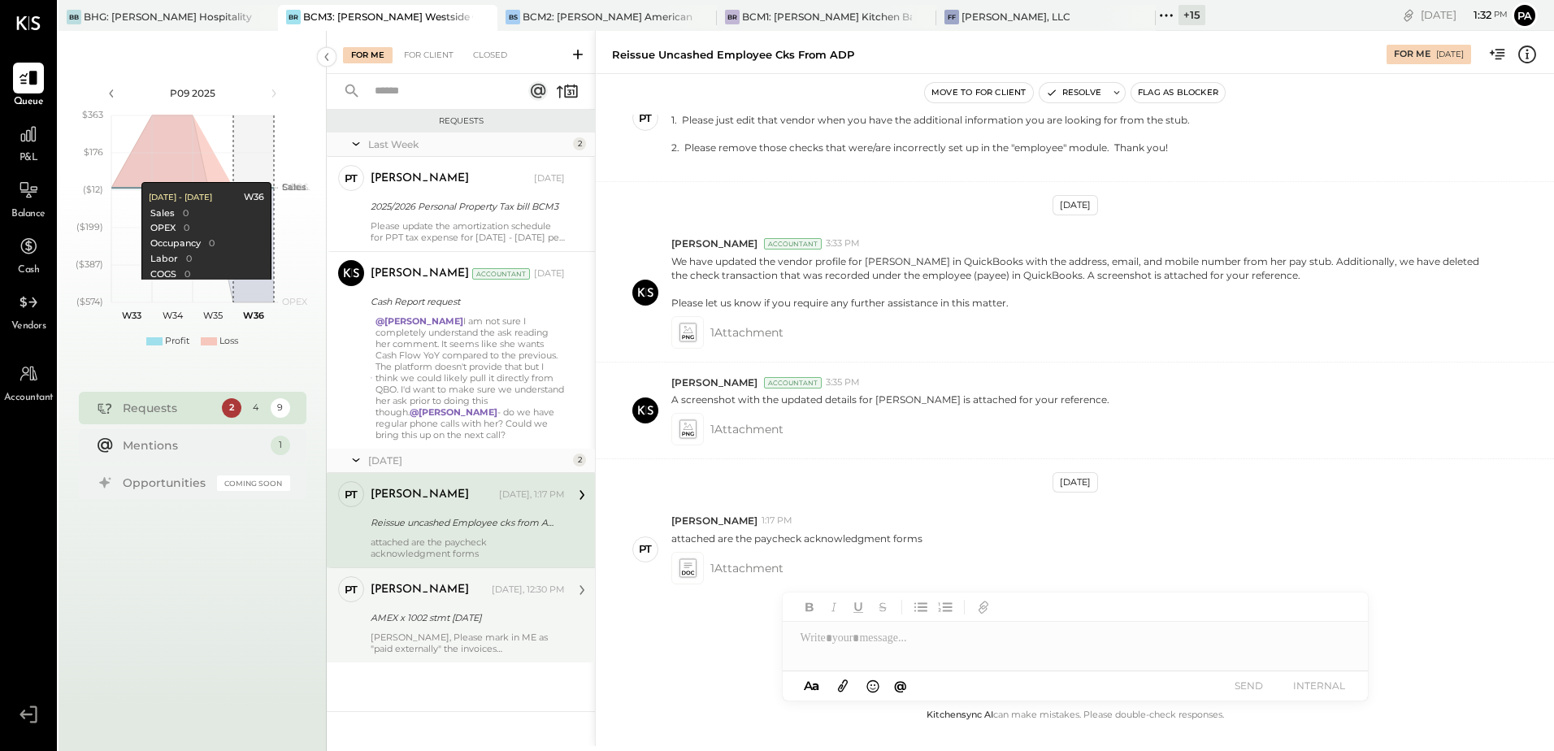
click at [486, 484] on div "[PERSON_NAME] [DATE], 12:30 PM AMEX x 1002 stmt [DATE] [PERSON_NAME], Please ma…" at bounding box center [468, 615] width 194 height 78
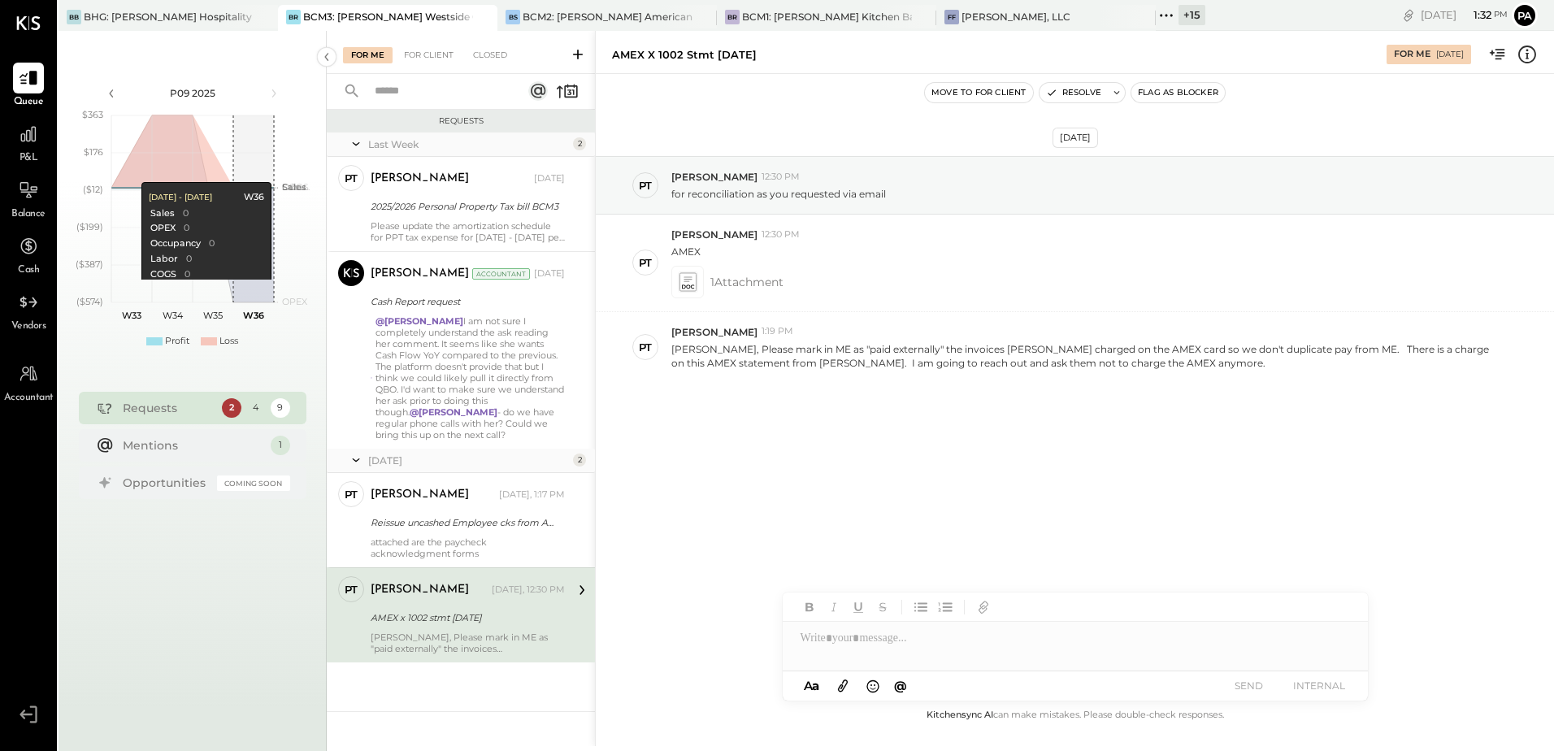
click at [766, 484] on div at bounding box center [1075, 638] width 585 height 33
paste div
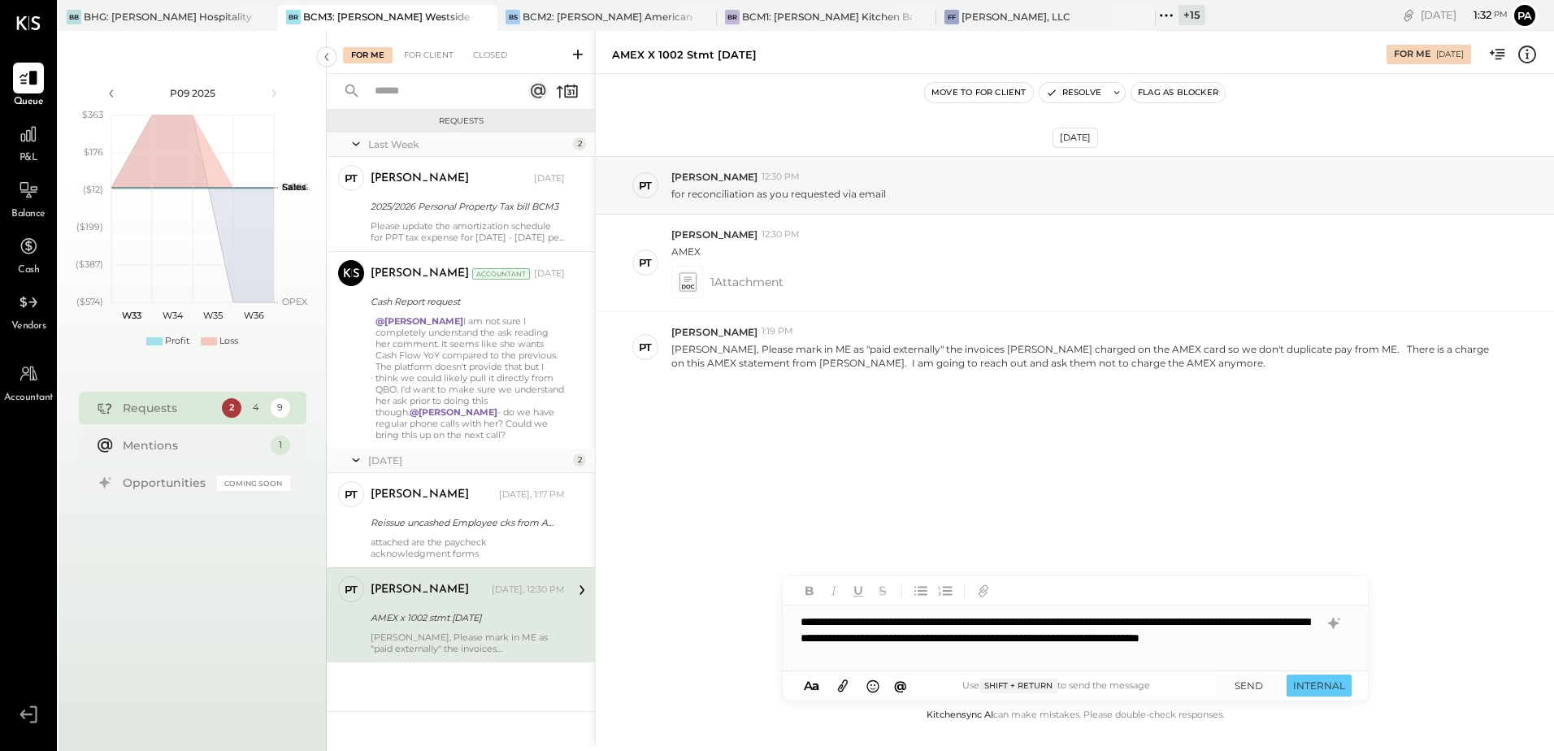
click at [766, 484] on div "**********" at bounding box center [1075, 638] width 585 height 65
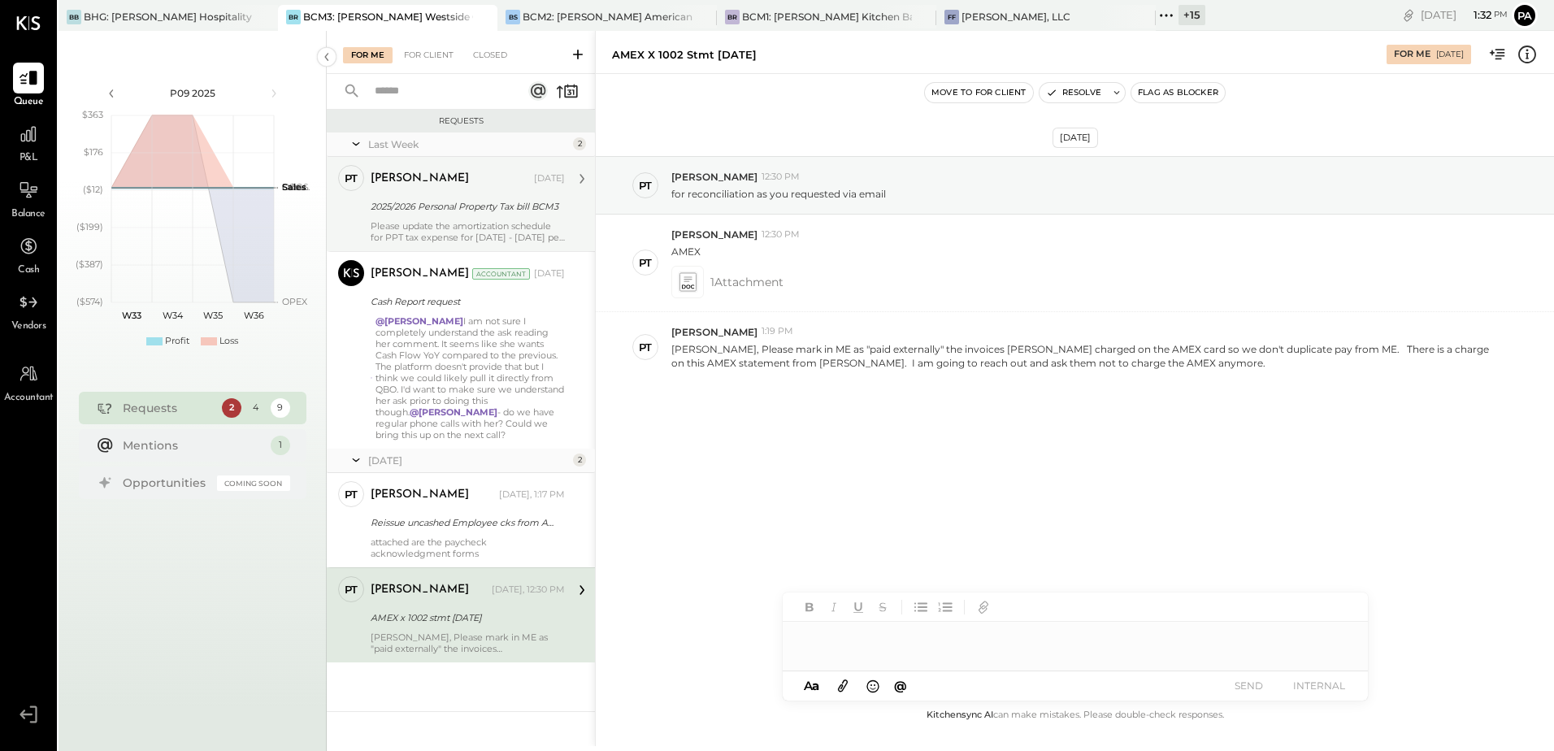
click at [480, 176] on div "[PERSON_NAME]" at bounding box center [451, 179] width 160 height 16
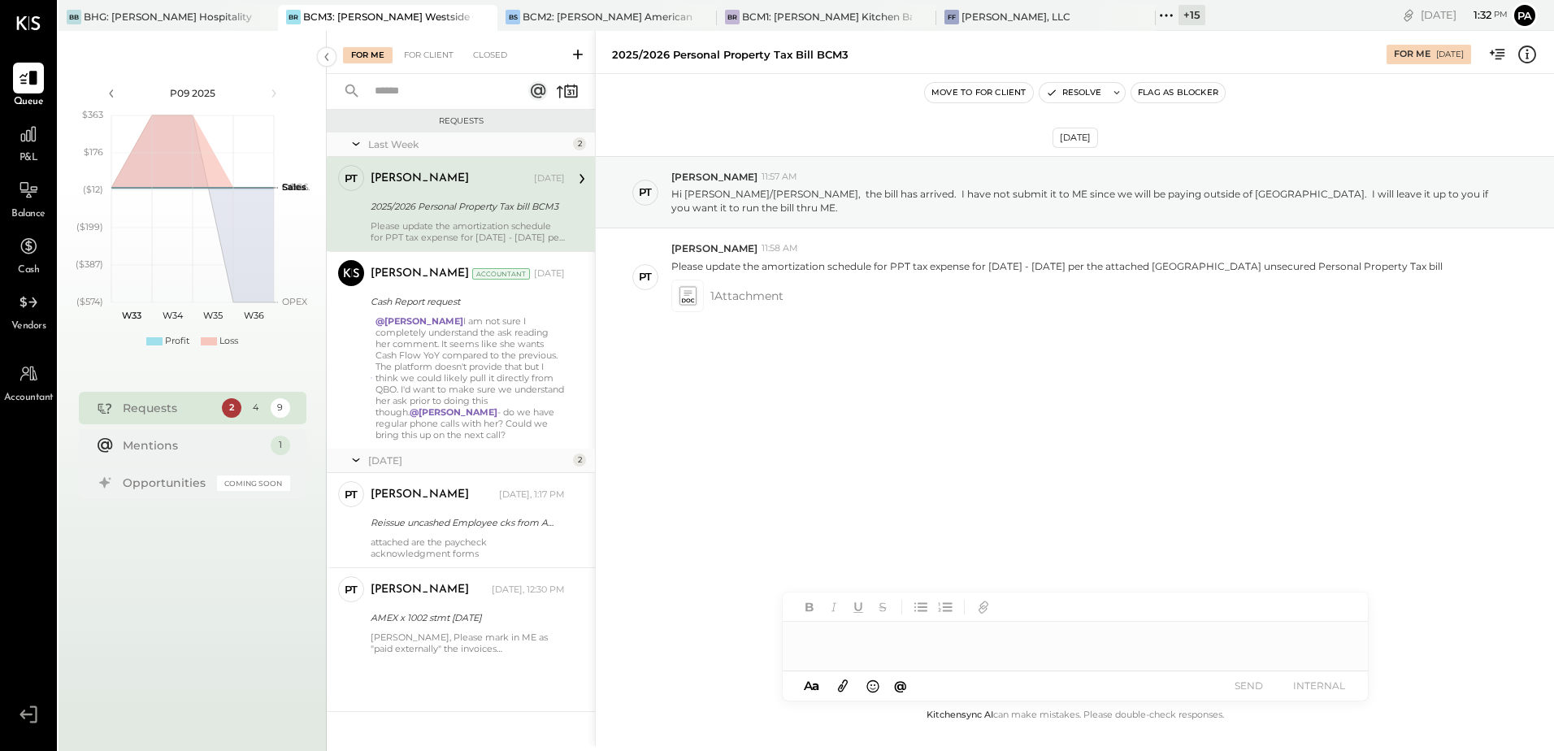
click at [766, 484] on div at bounding box center [1075, 638] width 585 height 33
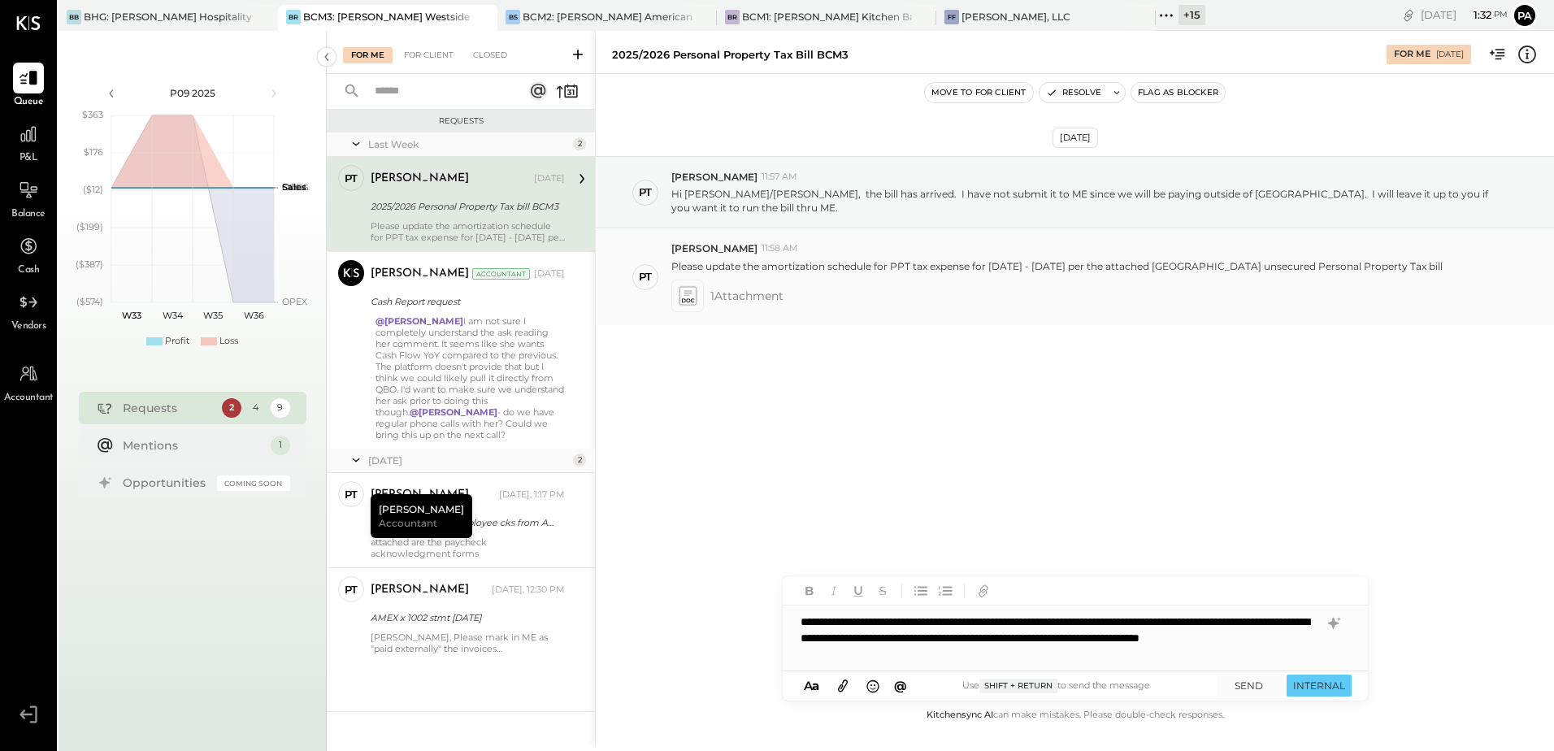
click at [689, 289] on icon at bounding box center [687, 295] width 17 height 19
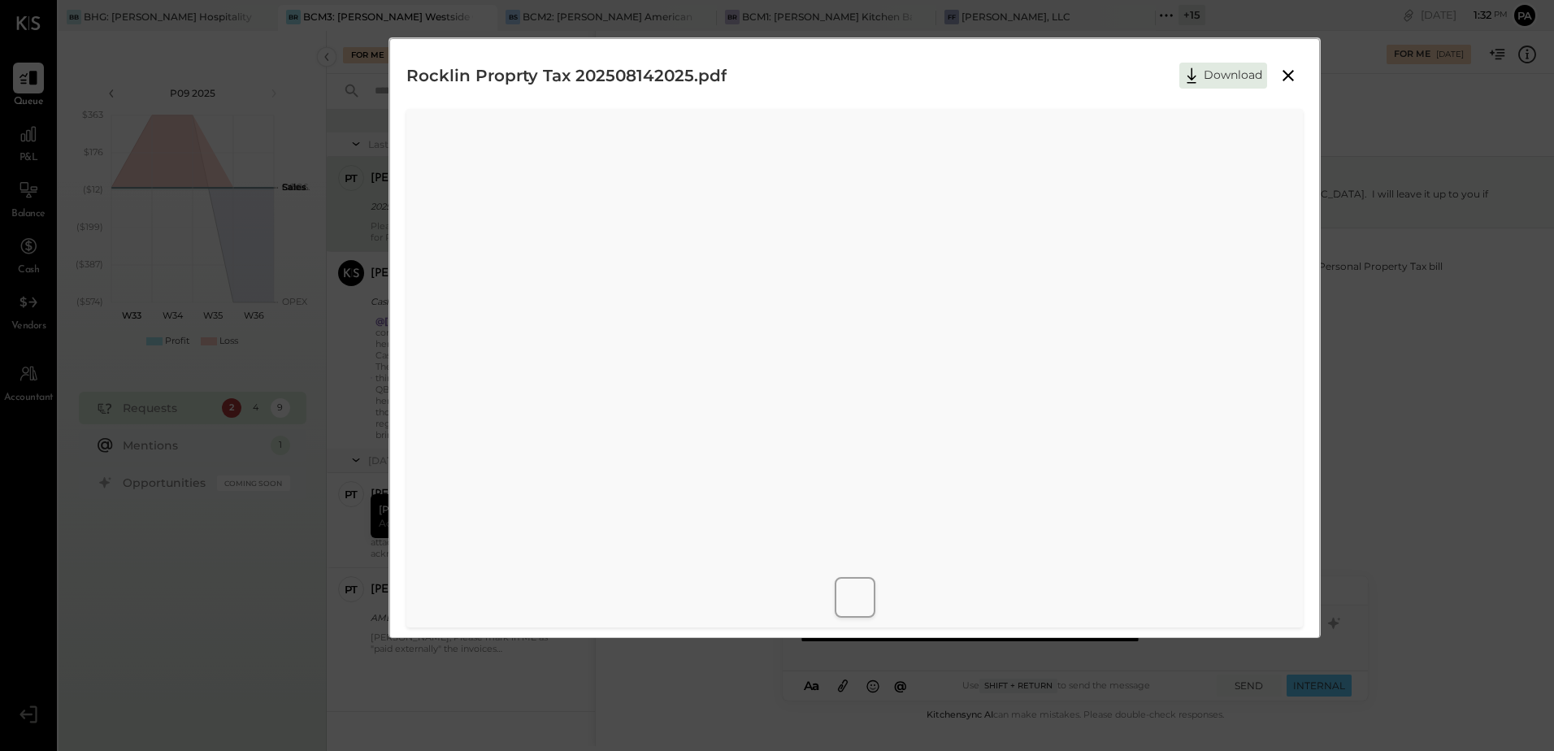
click at [766, 73] on icon at bounding box center [1289, 76] width 20 height 20
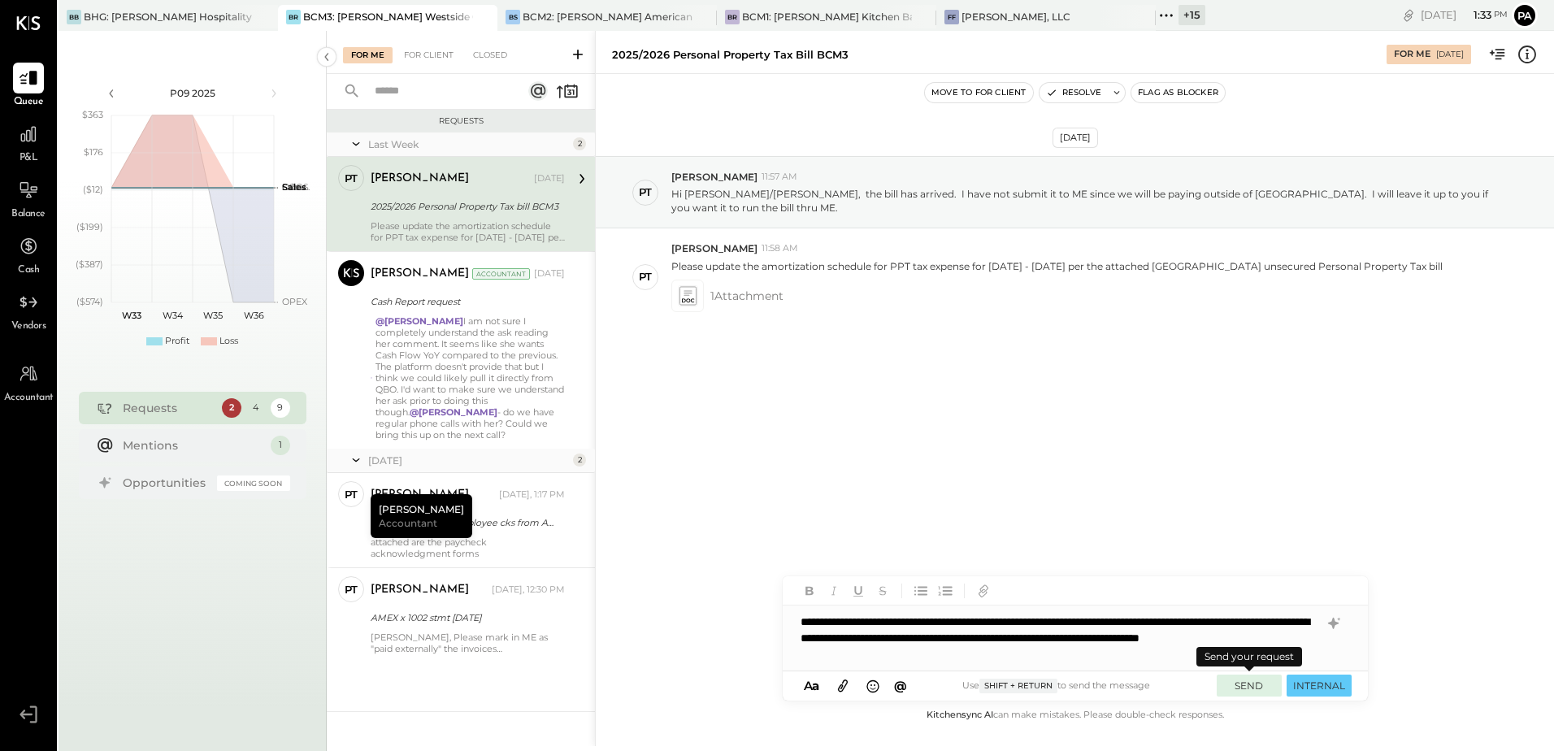
click at [766, 484] on button "SEND" at bounding box center [1249, 686] width 65 height 22
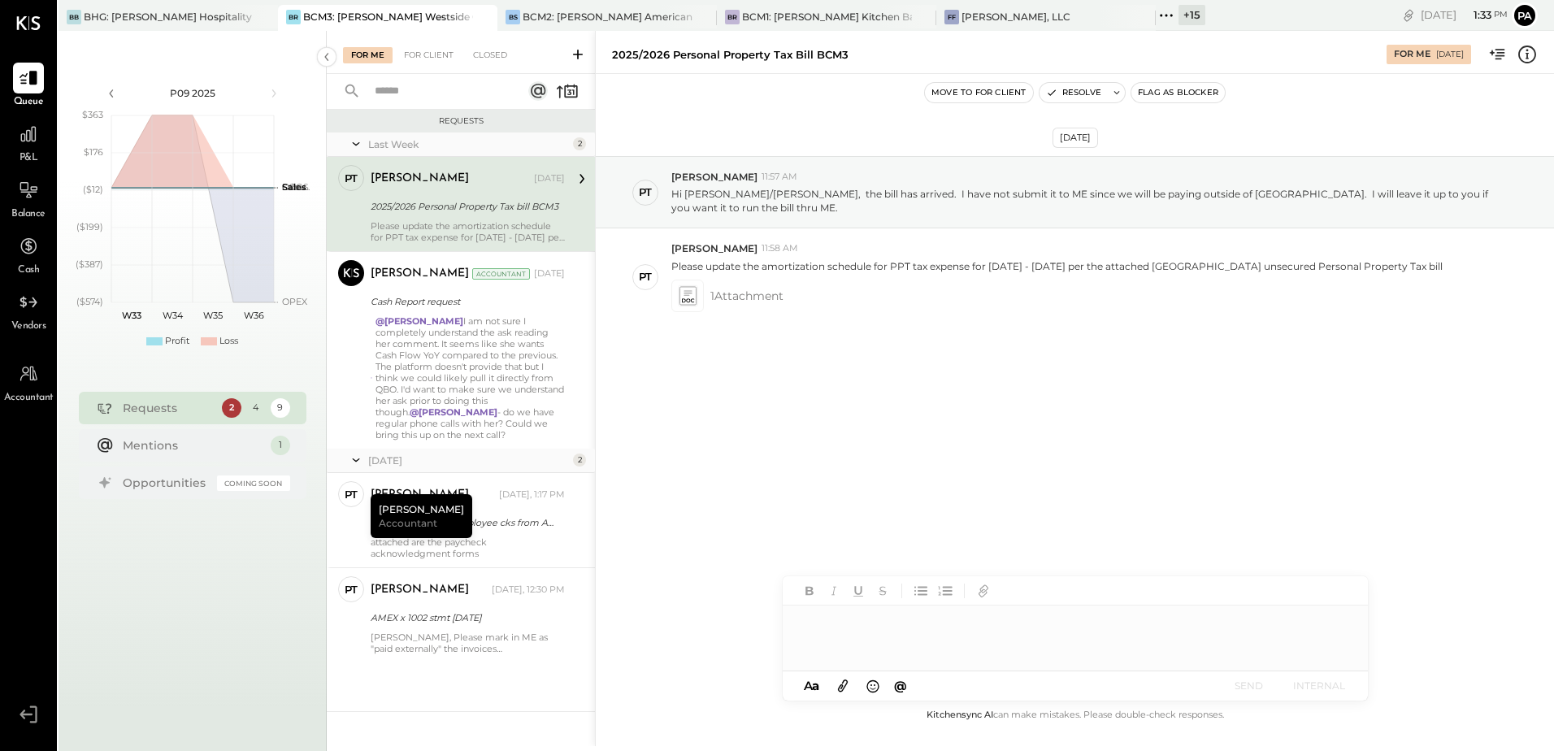
scroll to position [34, 0]
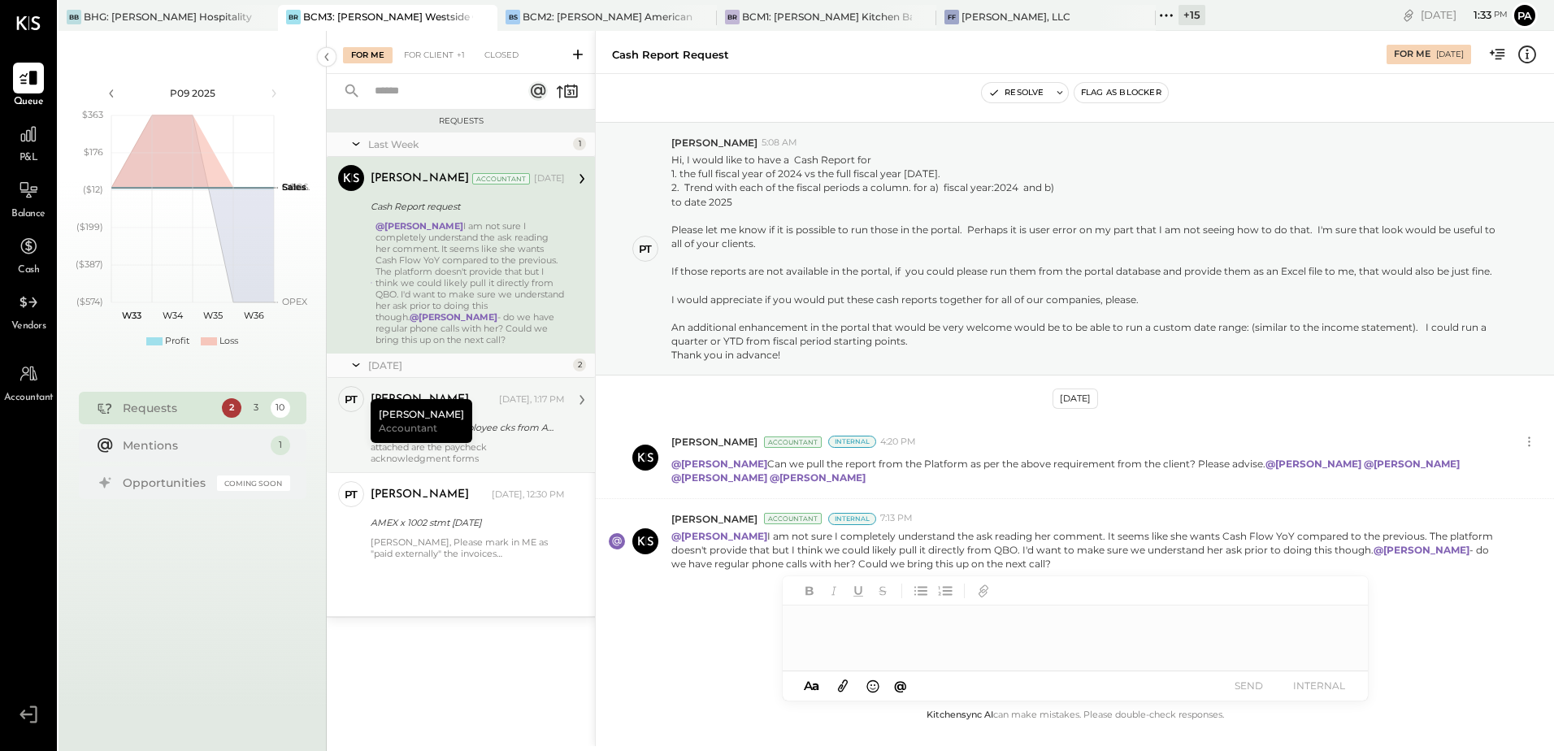
click at [506, 412] on div "[PERSON_NAME] [DATE], 1:17 PM" at bounding box center [468, 400] width 194 height 28
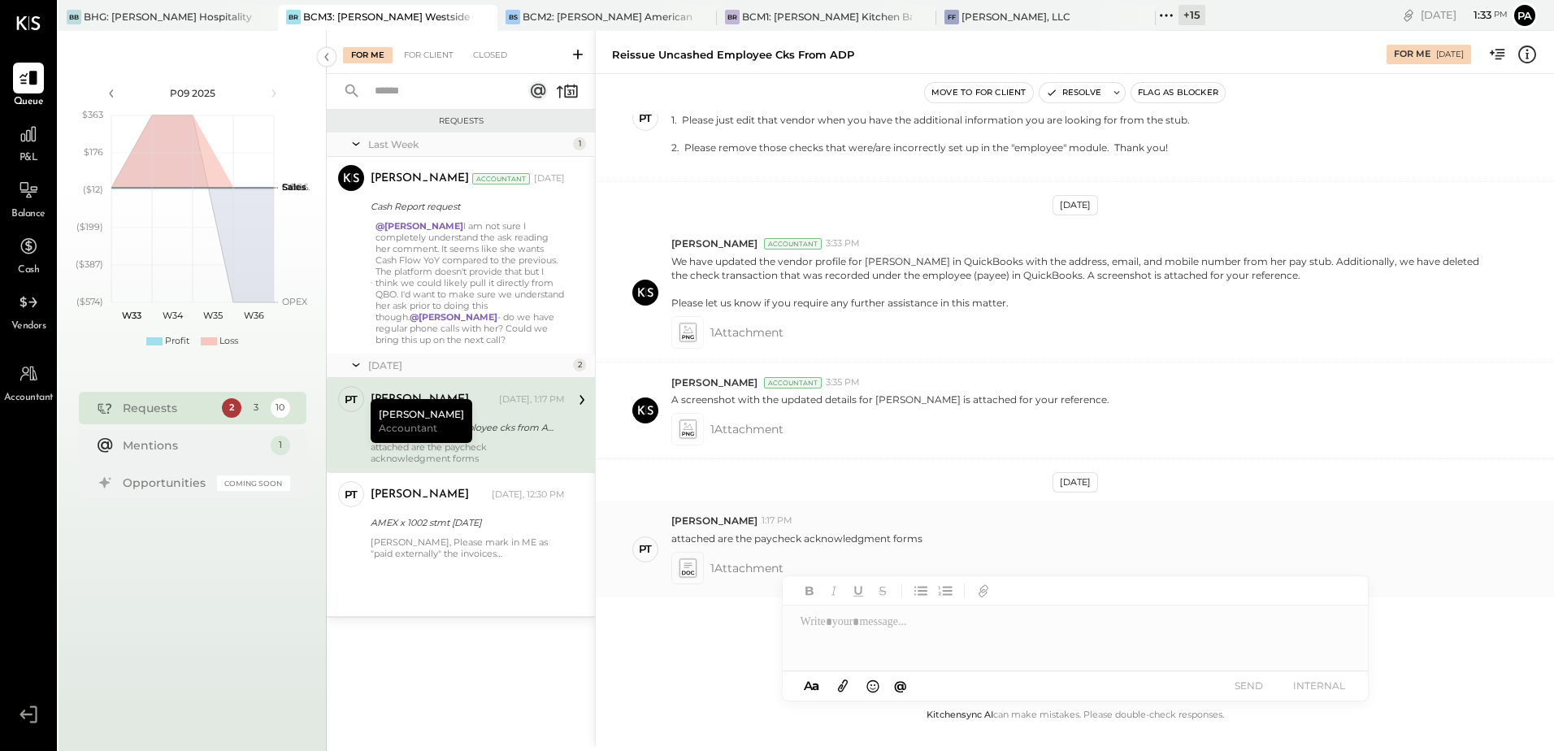
click at [687, 484] on icon at bounding box center [688, 564] width 8 height 5
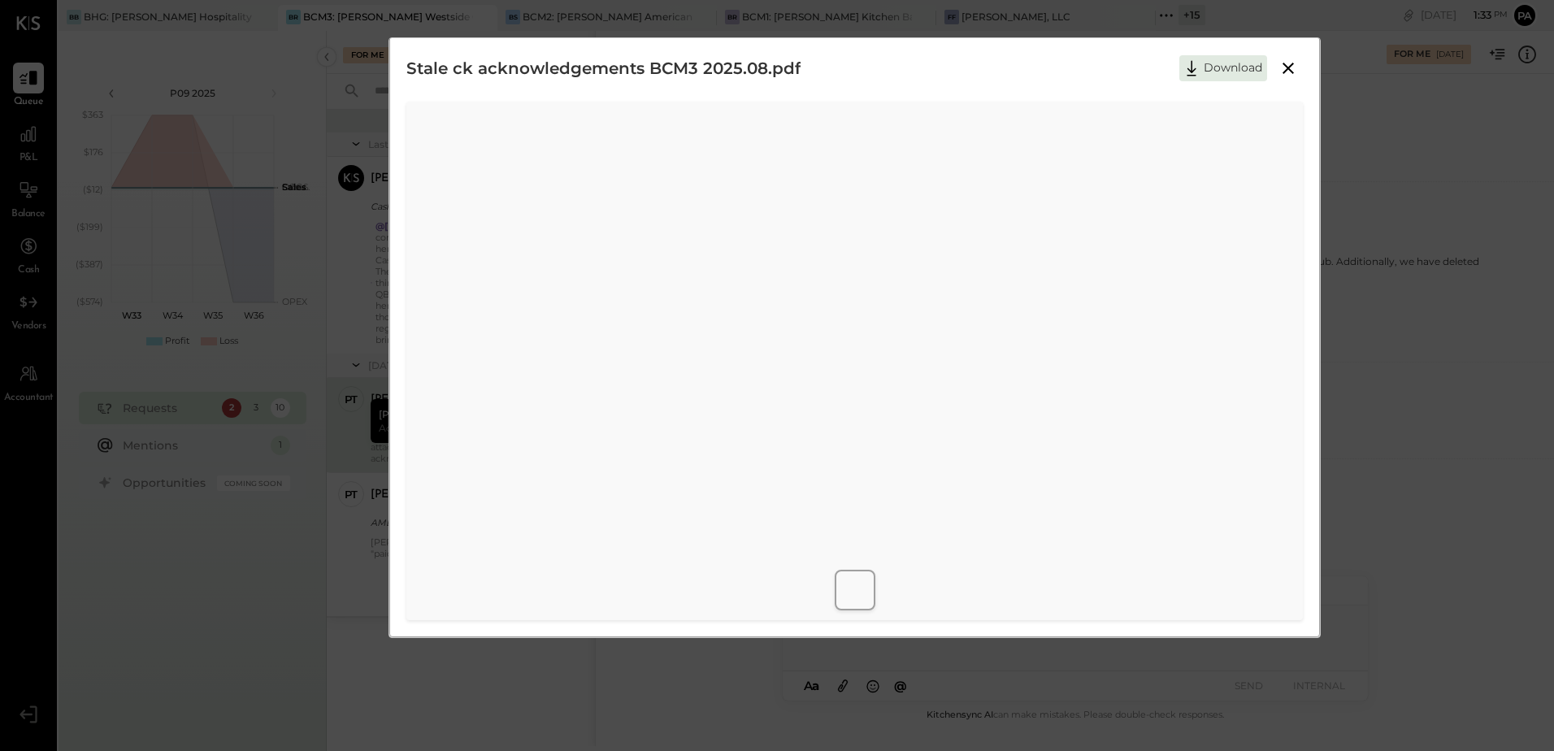
scroll to position [0, 0]
click at [766, 73] on icon at bounding box center [1289, 76] width 20 height 20
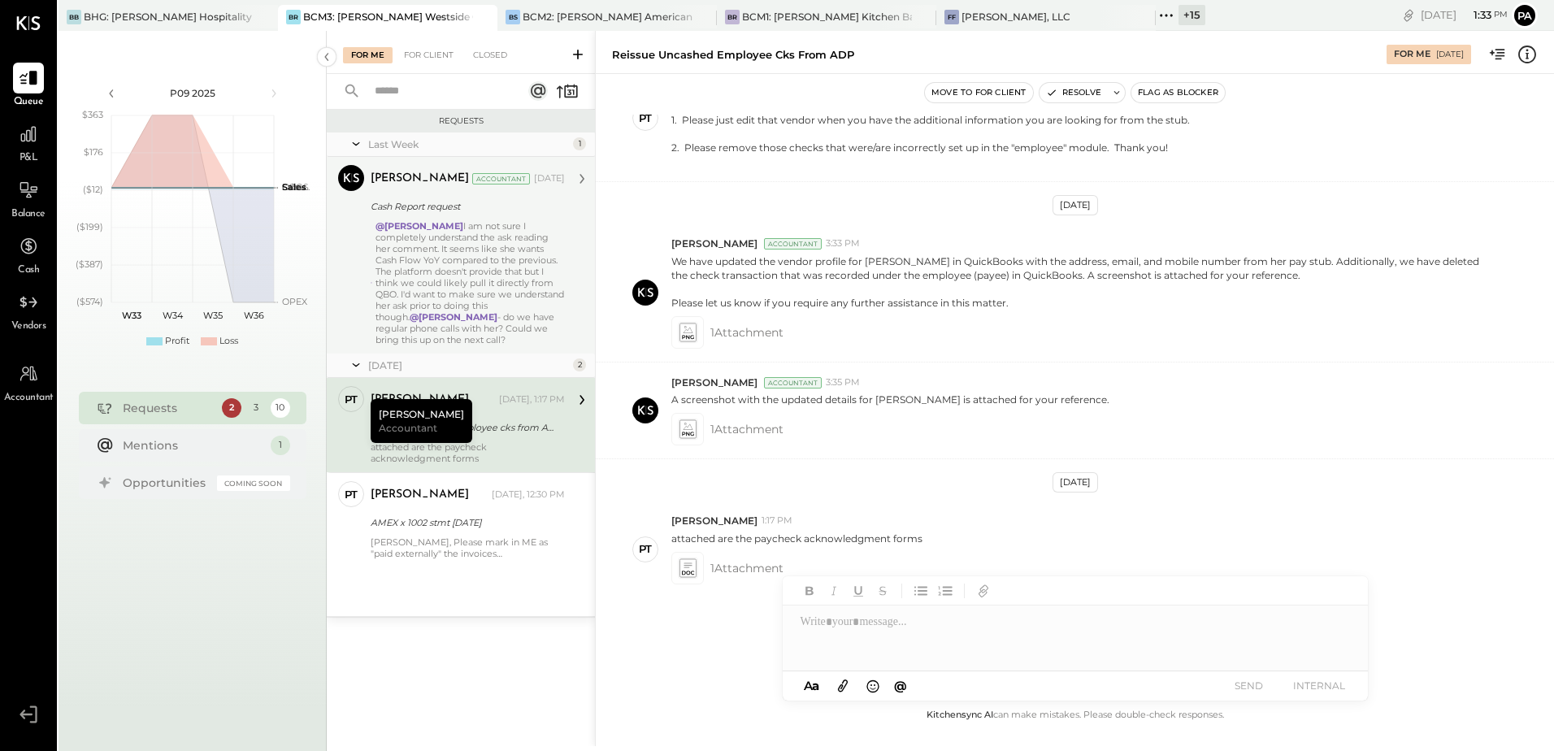
click at [400, 245] on div "@[PERSON_NAME] I am not sure I completely understand the ask reading her commen…" at bounding box center [470, 282] width 189 height 125
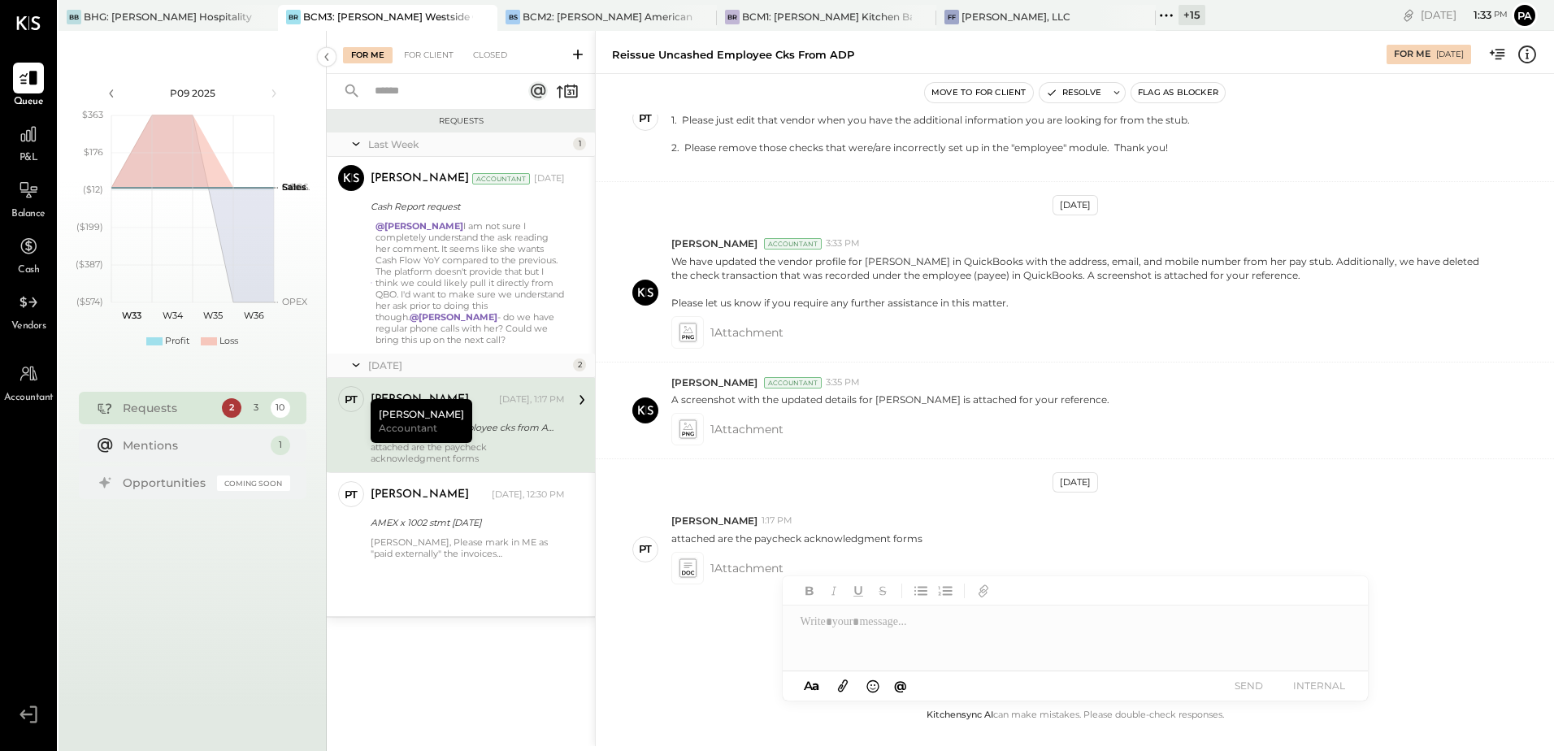
scroll to position [34, 0]
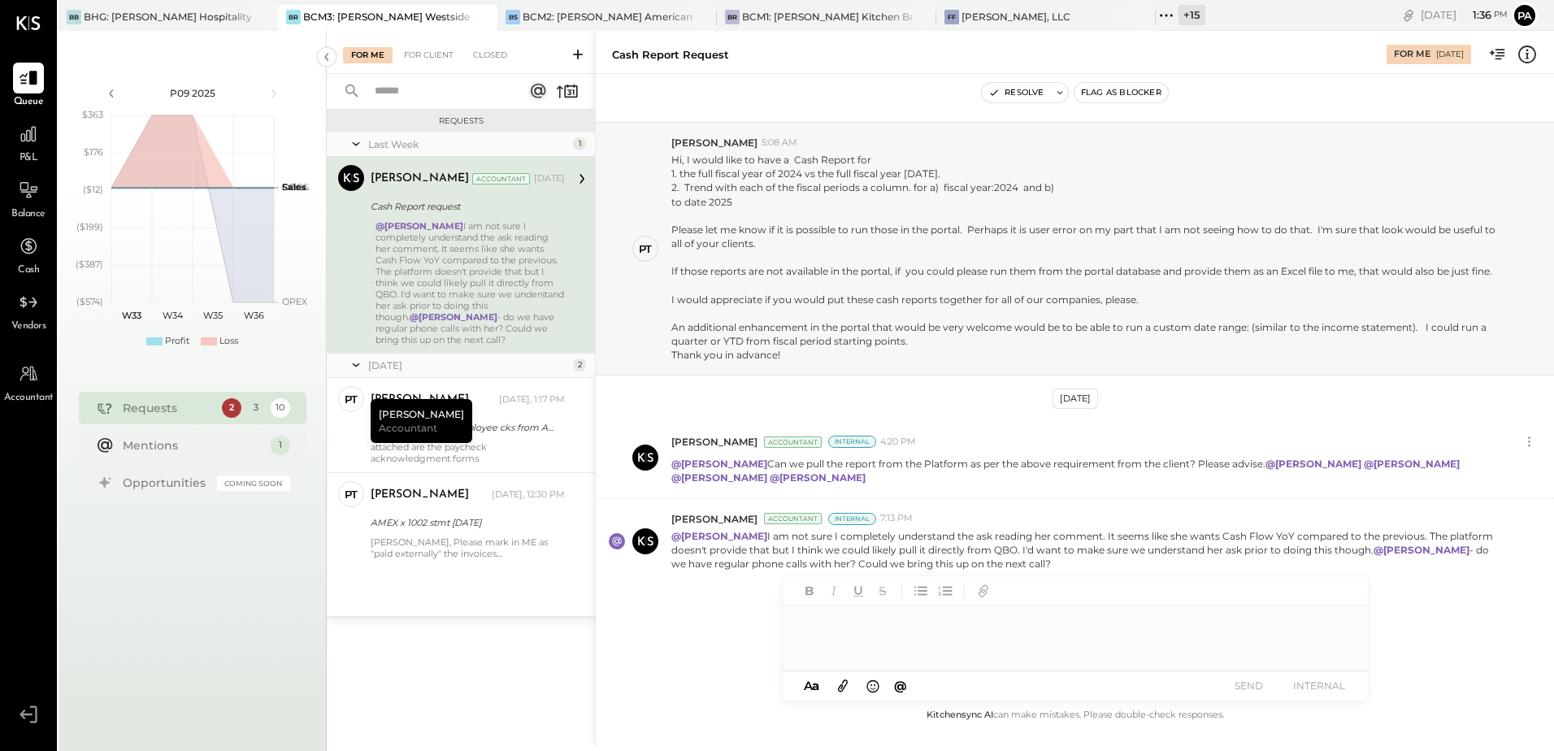
click at [766, 484] on div at bounding box center [1075, 638] width 585 height 65
type input "****"
click at [766, 484] on div "AG [PERSON_NAME]" at bounding box center [916, 603] width 186 height 33
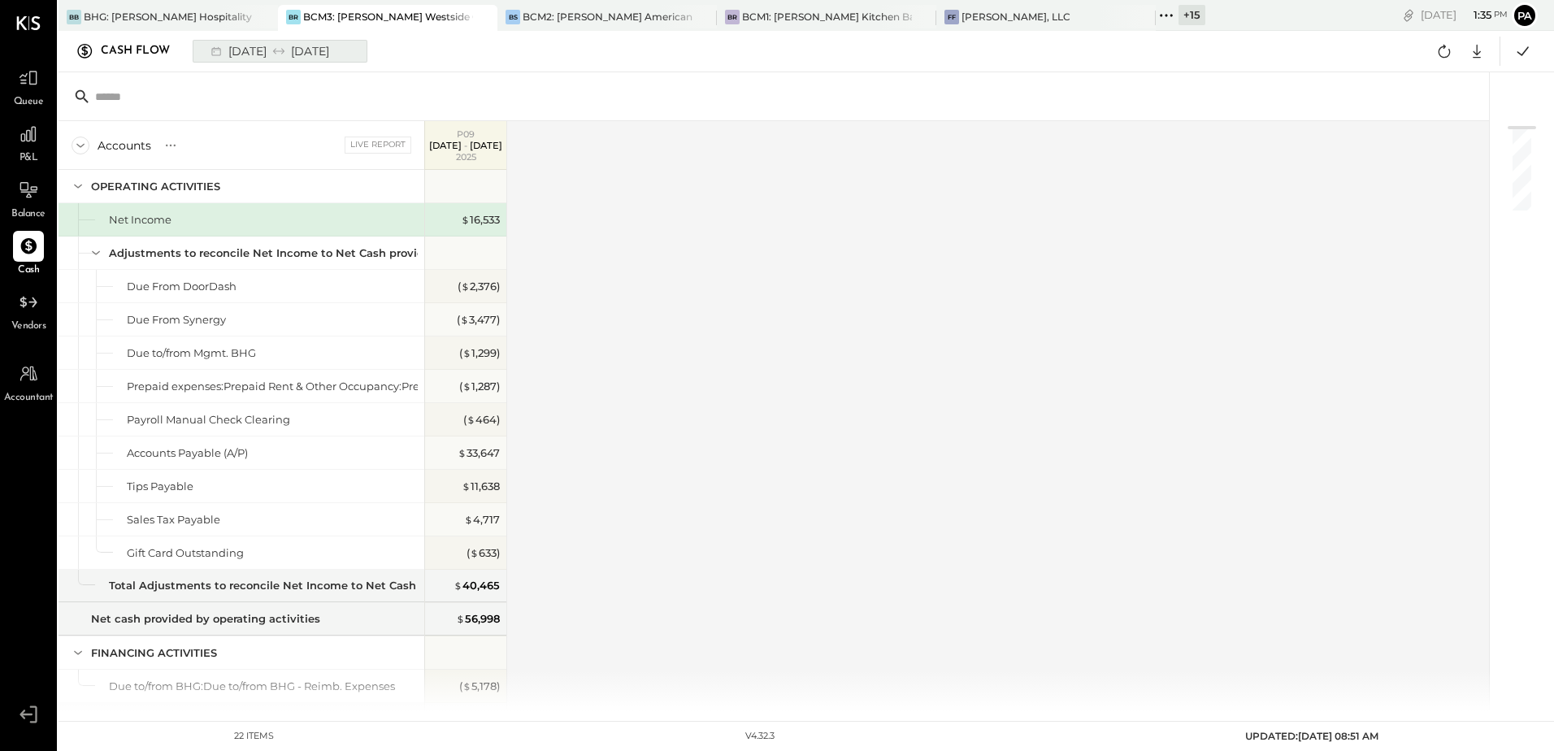
click at [269, 46] on div "08/14/2025 09/10/2025" at bounding box center [269, 51] width 134 height 21
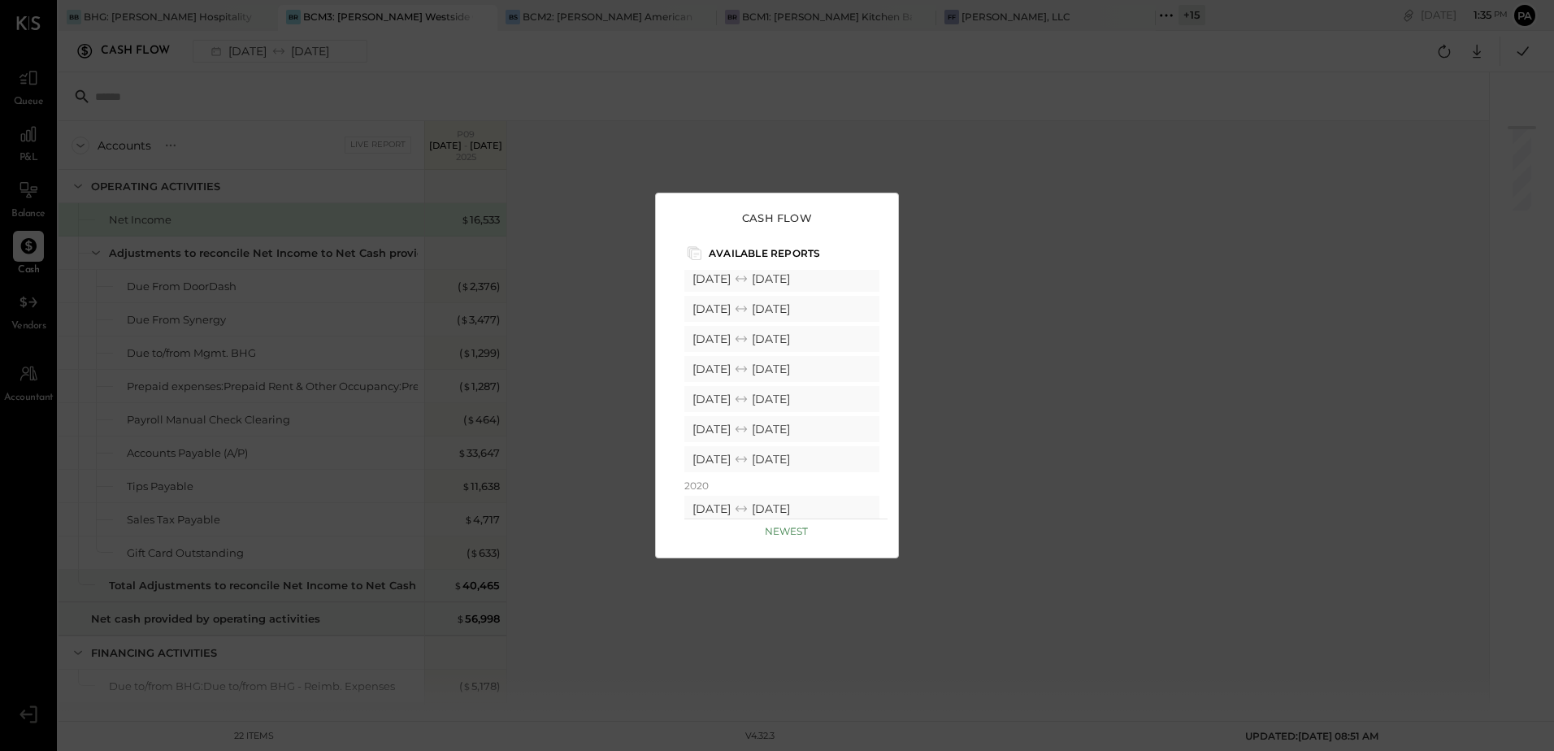
scroll to position [1700, 0]
click at [791, 534] on p "Newest" at bounding box center [786, 531] width 43 height 12
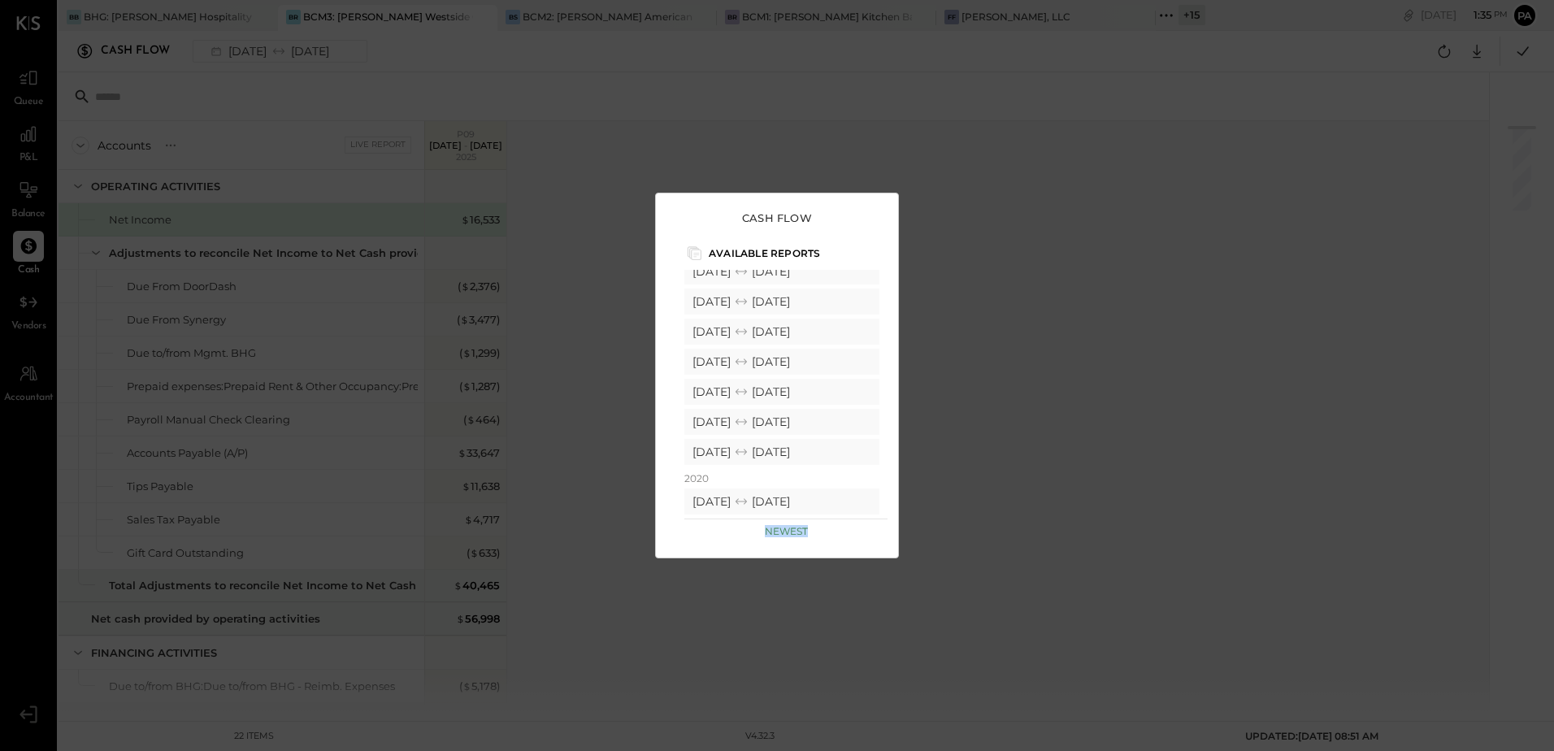
click at [791, 534] on p "Newest" at bounding box center [786, 531] width 43 height 12
click at [790, 534] on p "Newest" at bounding box center [786, 531] width 43 height 12
drag, startPoint x: 790, startPoint y: 534, endPoint x: 857, endPoint y: 538, distance: 66.8
click at [857, 544] on div "Cash Flow Available Reports 2025 08/14/2025 09/10/2025 07/17/2025 08/13/2025 06…" at bounding box center [777, 376] width 244 height 366
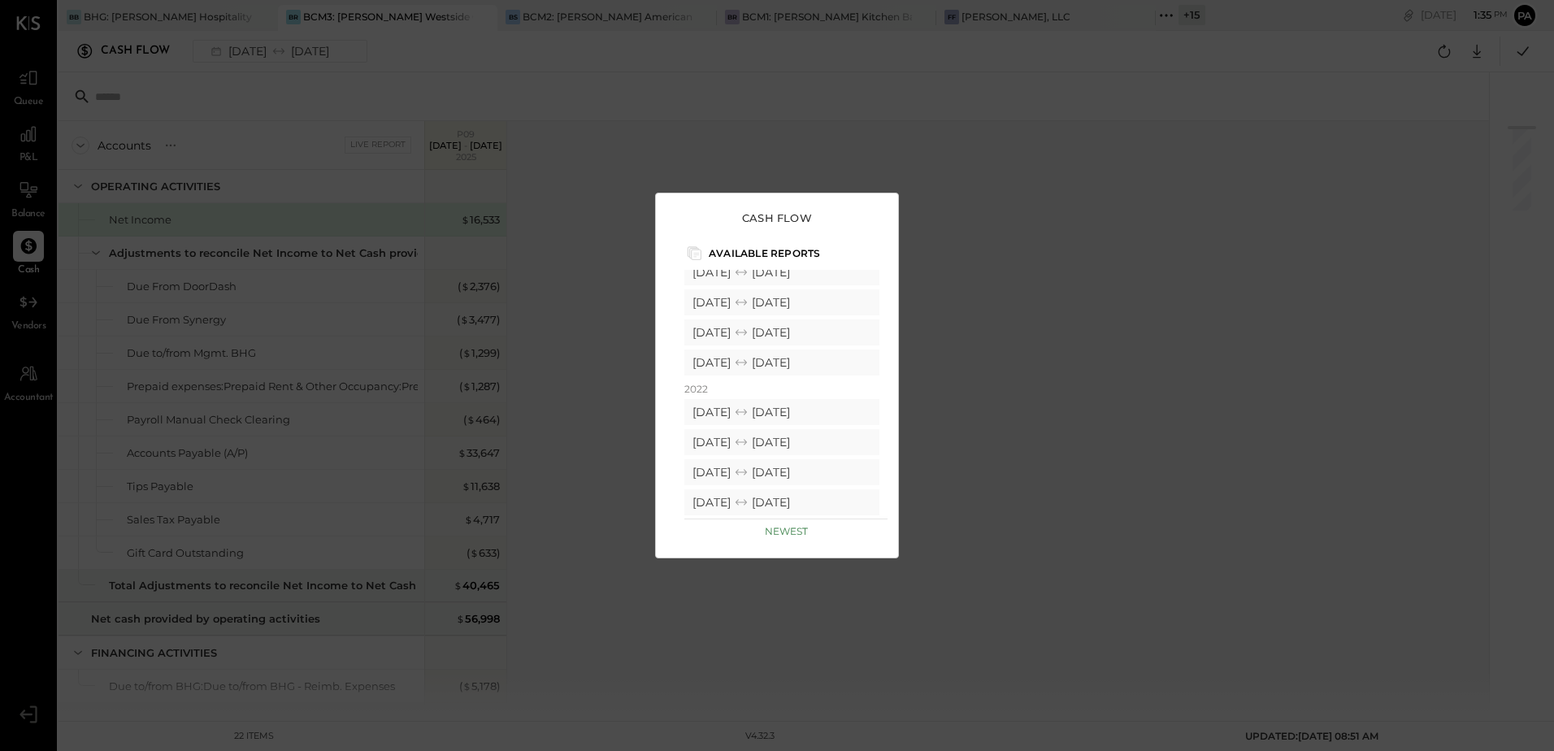
click at [770, 246] on div "Available Reports" at bounding box center [785, 256] width 203 height 27
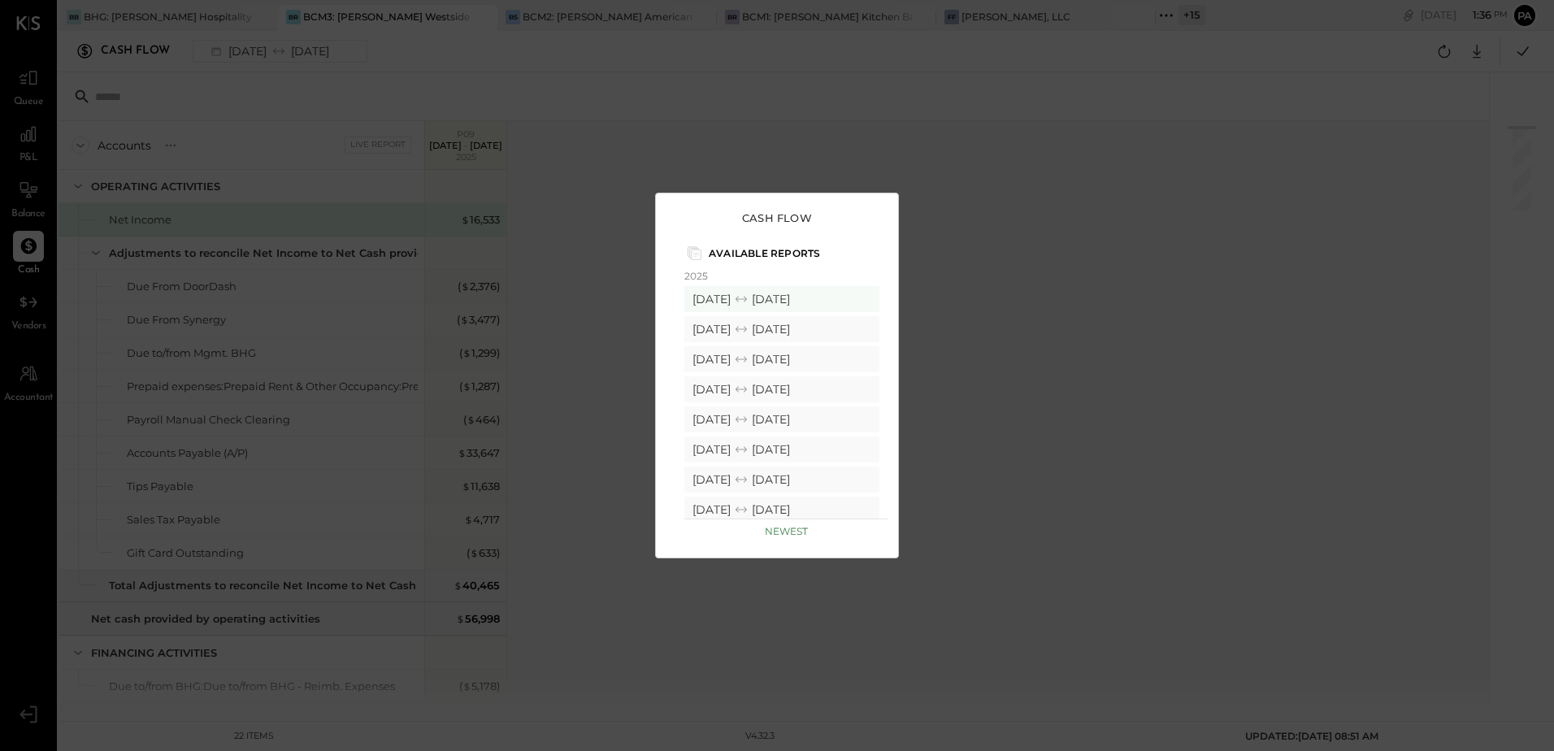
click at [716, 224] on div "Cash Flow" at bounding box center [777, 218] width 210 height 16
click at [807, 150] on div "Cash Flow Available Reports 2025 08/14/2025 09/10/2025 07/17/2025 08/13/2025 06…" at bounding box center [777, 375] width 1554 height 751
